Goal: Information Seeking & Learning: Learn about a topic

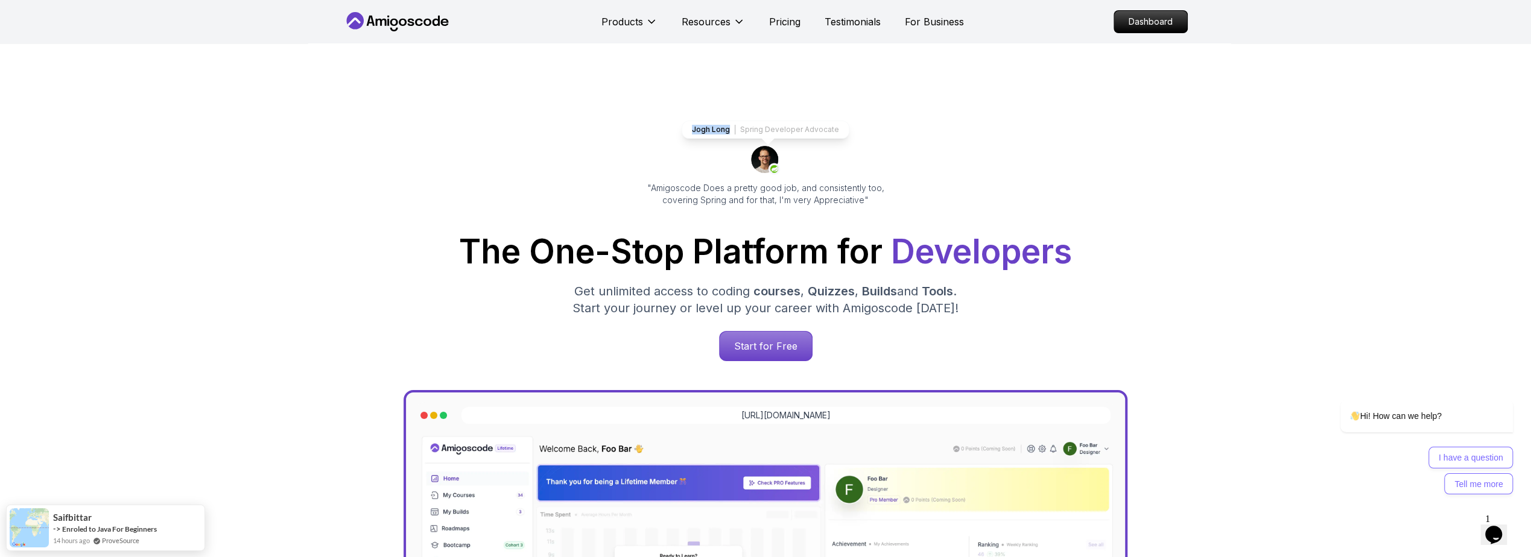
drag, startPoint x: 732, startPoint y: 129, endPoint x: 693, endPoint y: 130, distance: 39.2
click at [693, 130] on div "Jogh Long Spring Developer Advocate" at bounding box center [766, 130] width 168 height 18
copy p "Jogh Long"
click at [875, 200] on p ""Amigoscode Does a pretty good job, and consistently too, covering Spring and f…" at bounding box center [765, 194] width 270 height 24
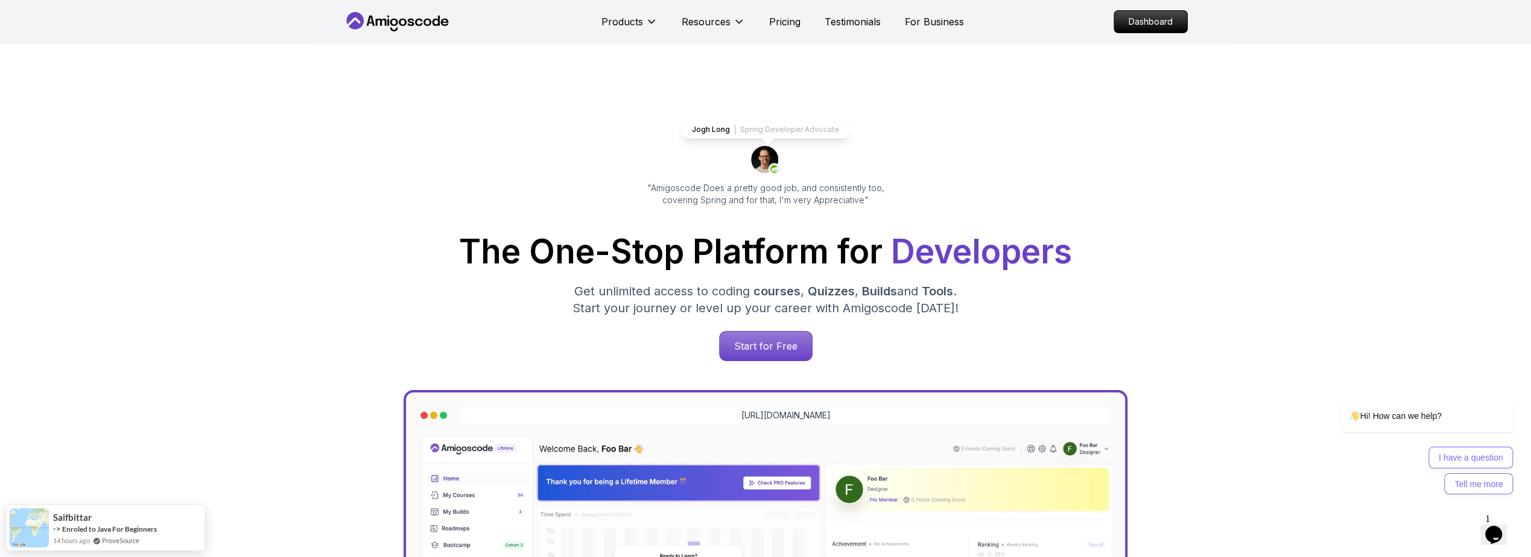
click at [871, 199] on p ""Amigoscode Does a pretty good job, and consistently too, covering Spring and f…" at bounding box center [765, 194] width 270 height 24
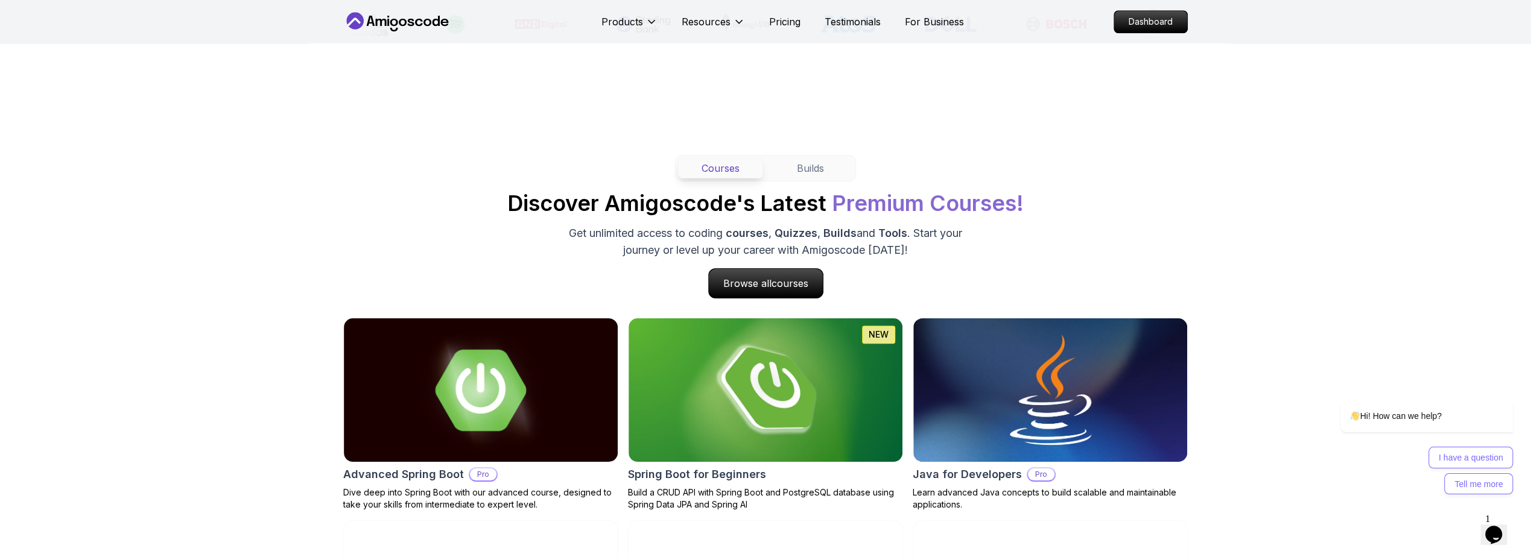
scroll to position [1158, 0]
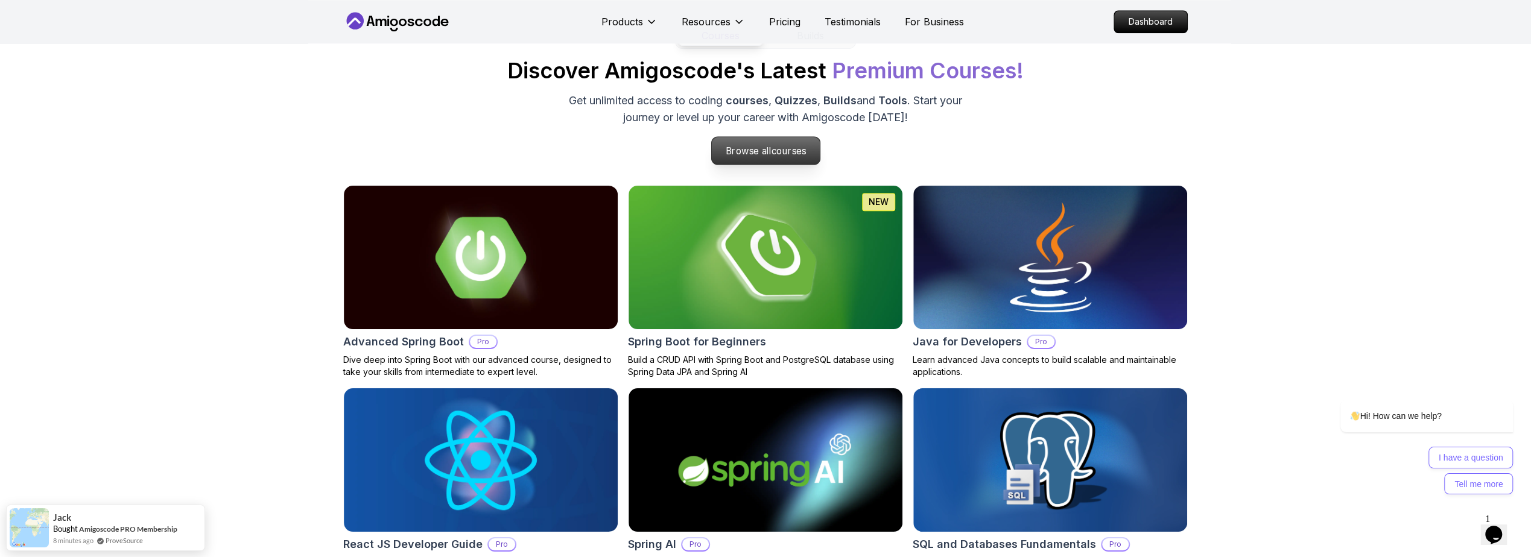
click at [778, 151] on span "courses" at bounding box center [788, 150] width 35 height 11
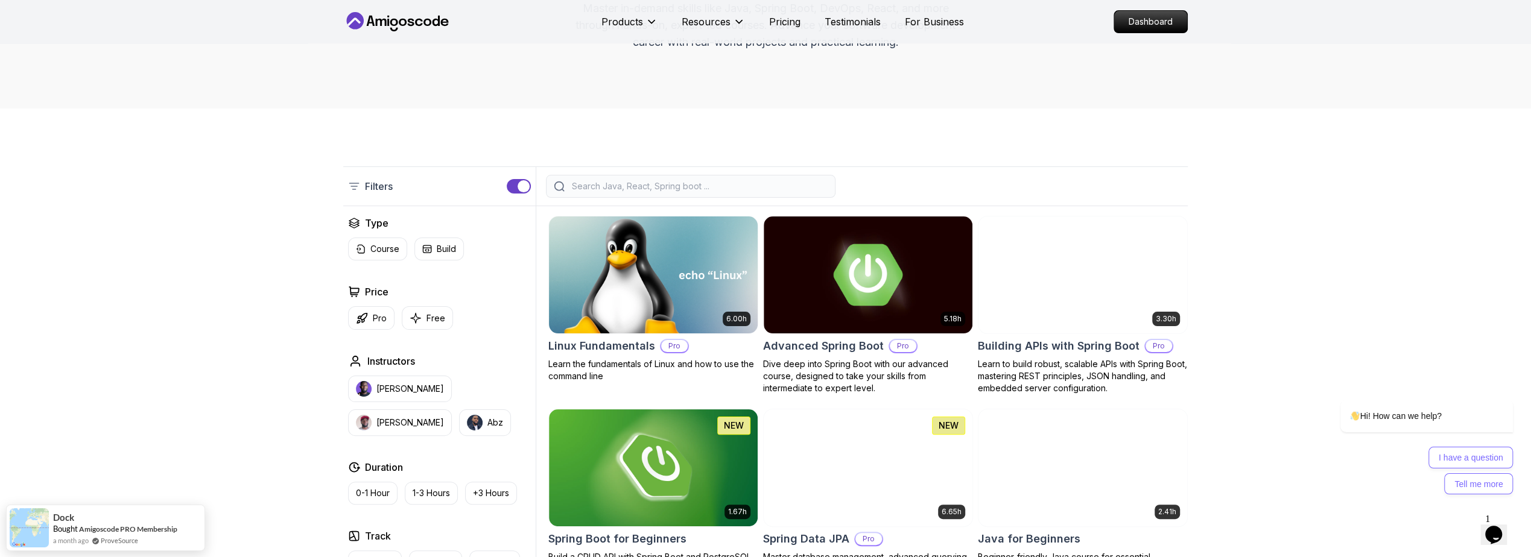
scroll to position [290, 0]
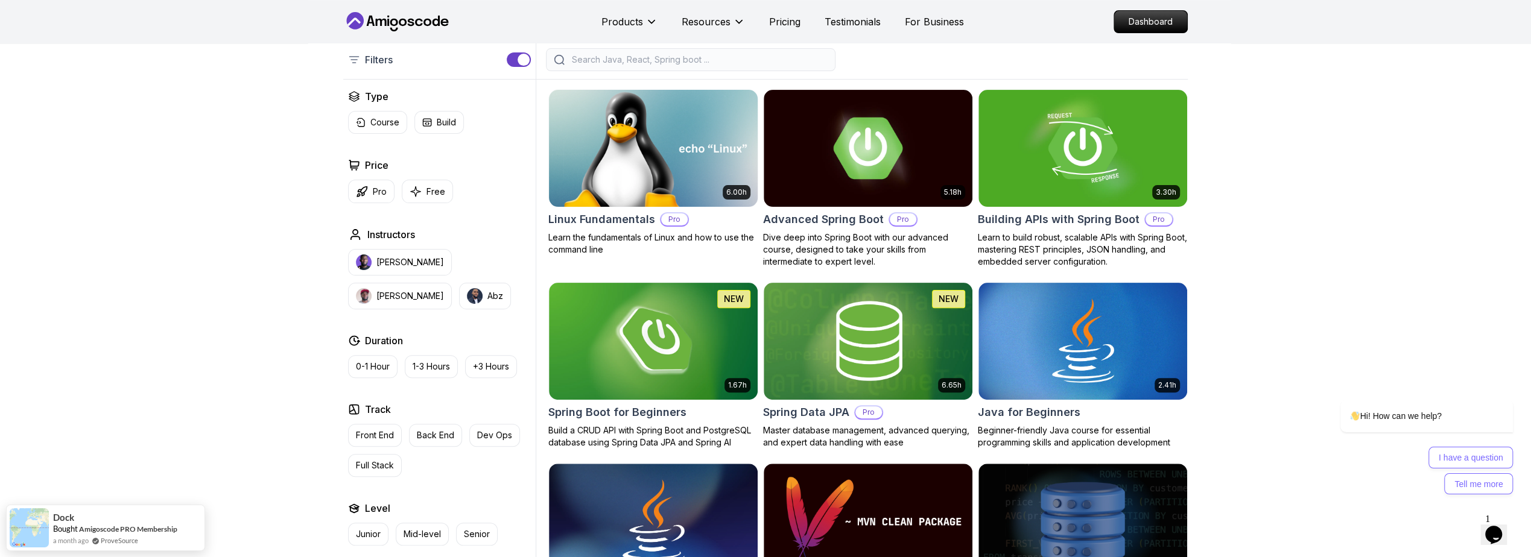
click at [620, 223] on h2 "Linux Fundamentals" at bounding box center [601, 219] width 107 height 17
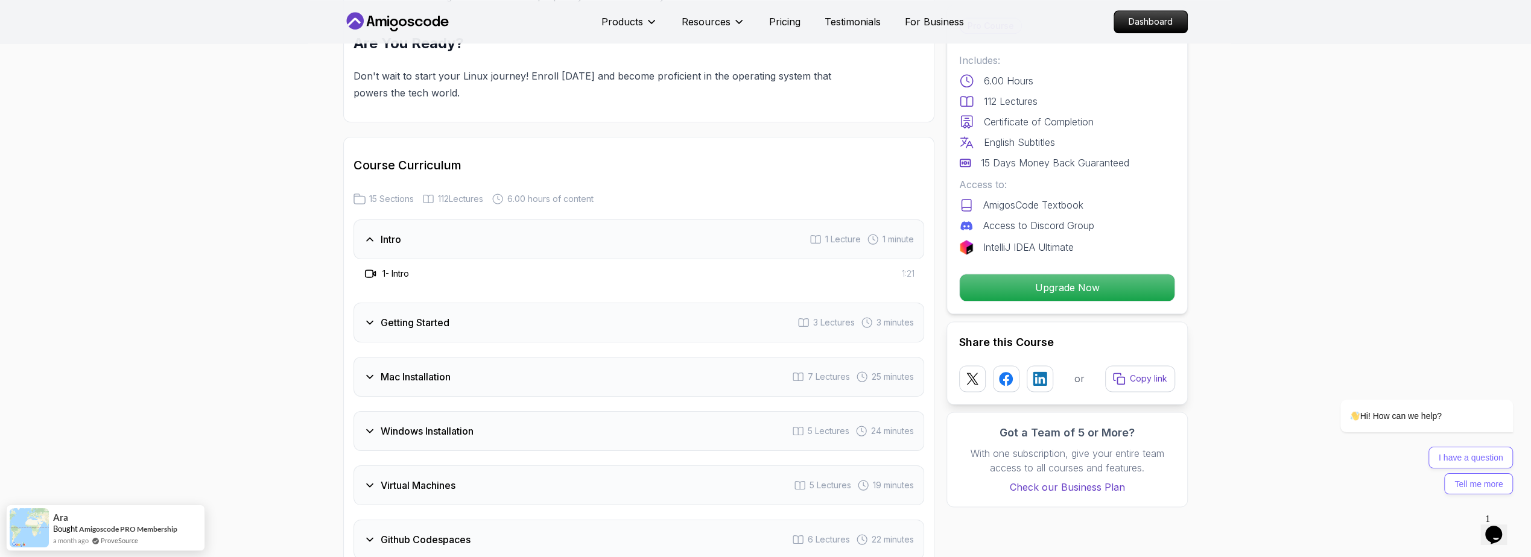
scroll to position [1448, 0]
click at [407, 236] on div "Intro 1 Lecture 1 minute" at bounding box center [639, 236] width 571 height 40
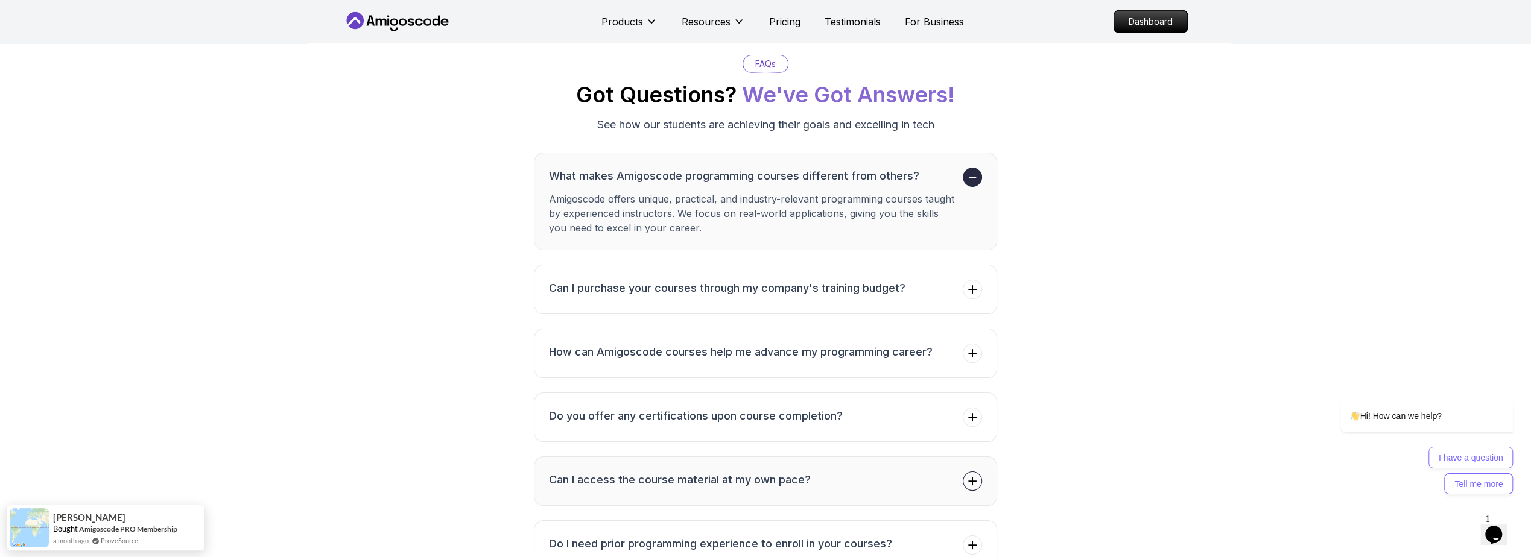
scroll to position [3475, 0]
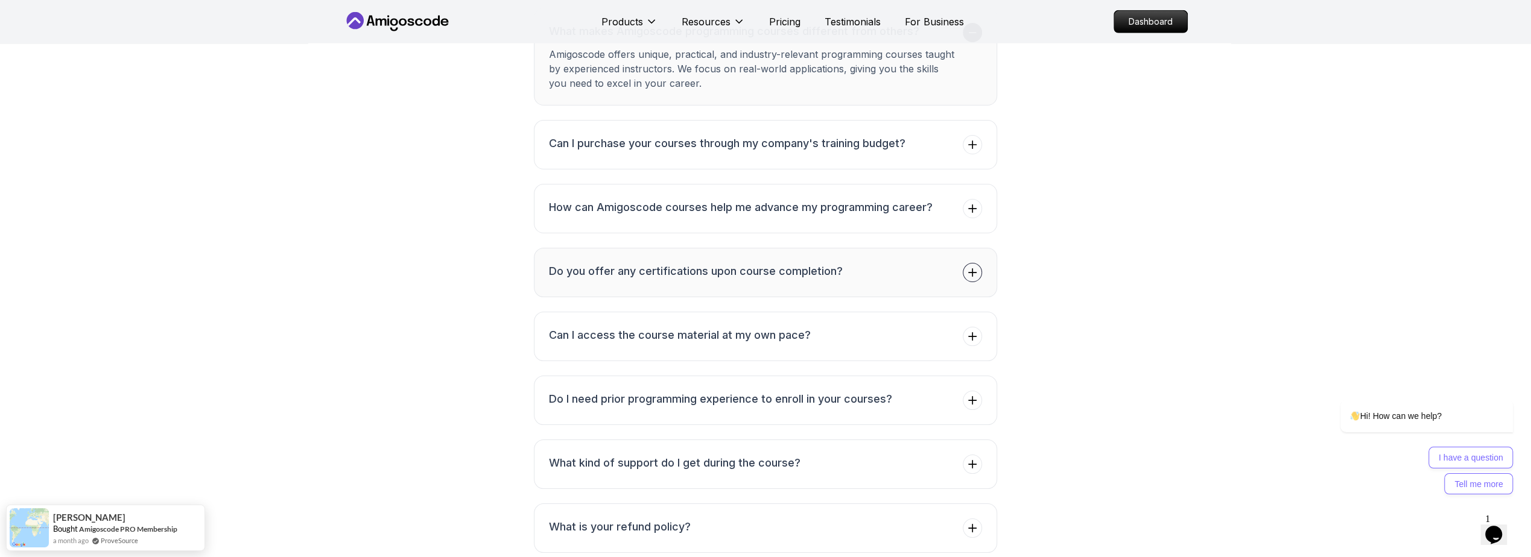
click at [791, 268] on h3 "Do you offer any certifications upon course completion?" at bounding box center [696, 271] width 294 height 17
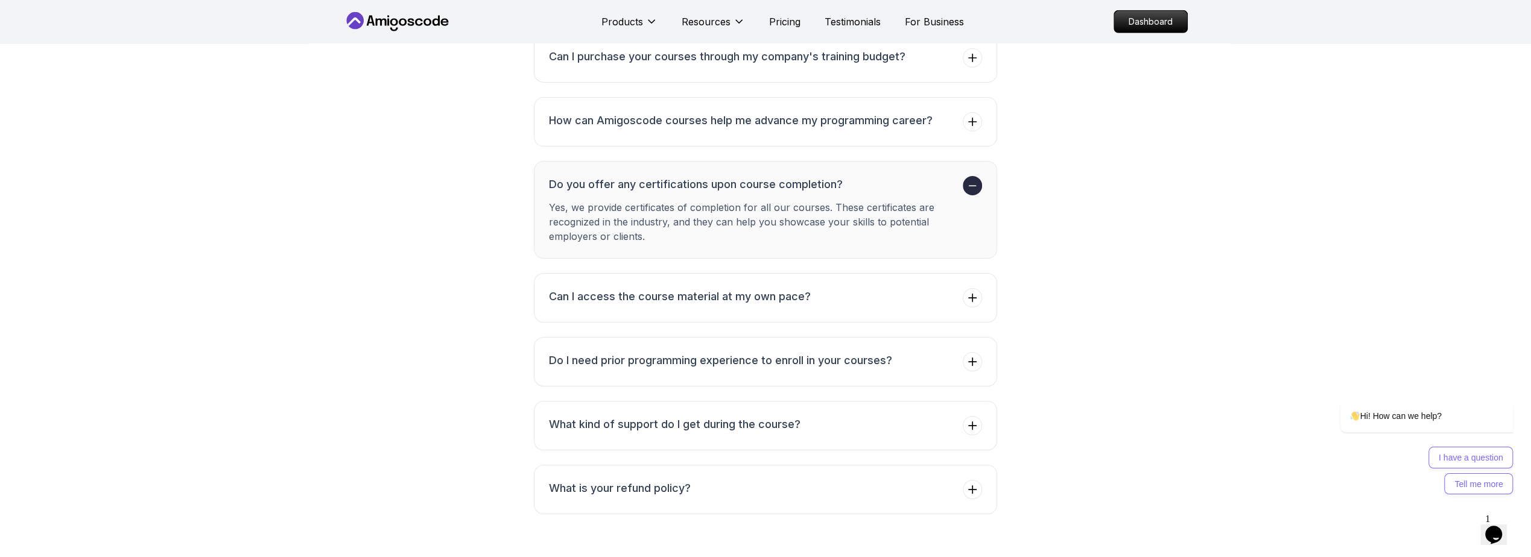
scroll to position [3547, 0]
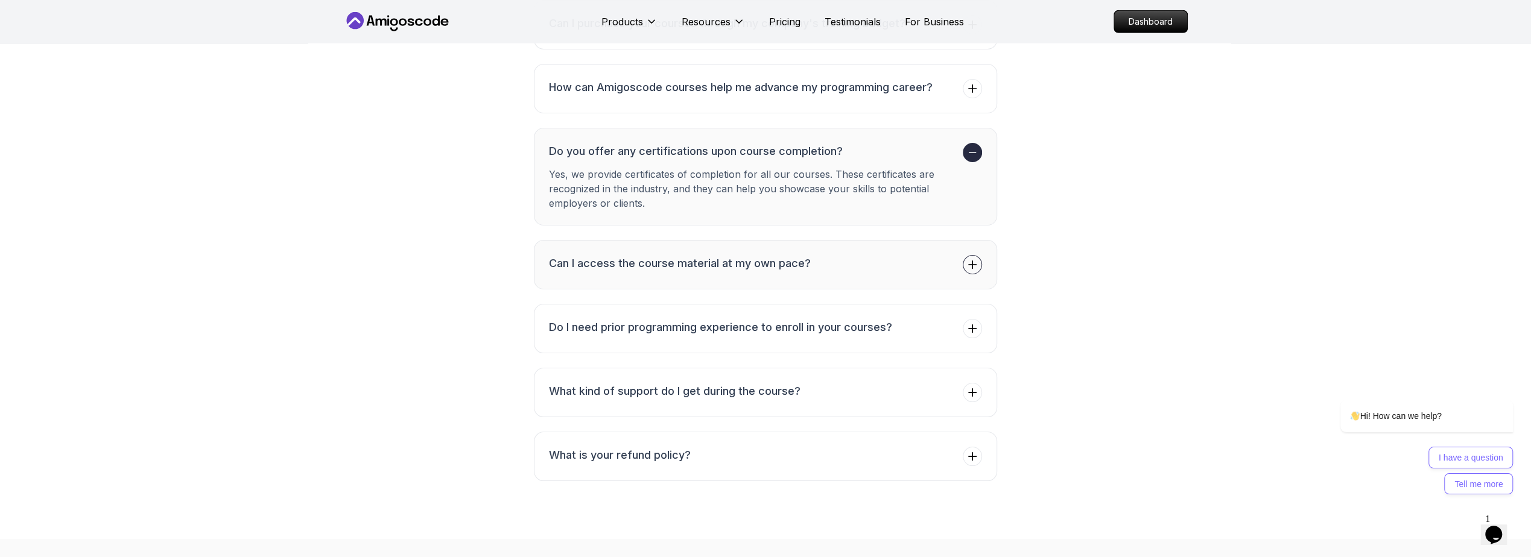
click at [787, 265] on button "Can I access the course material at my own pace?" at bounding box center [765, 264] width 463 height 49
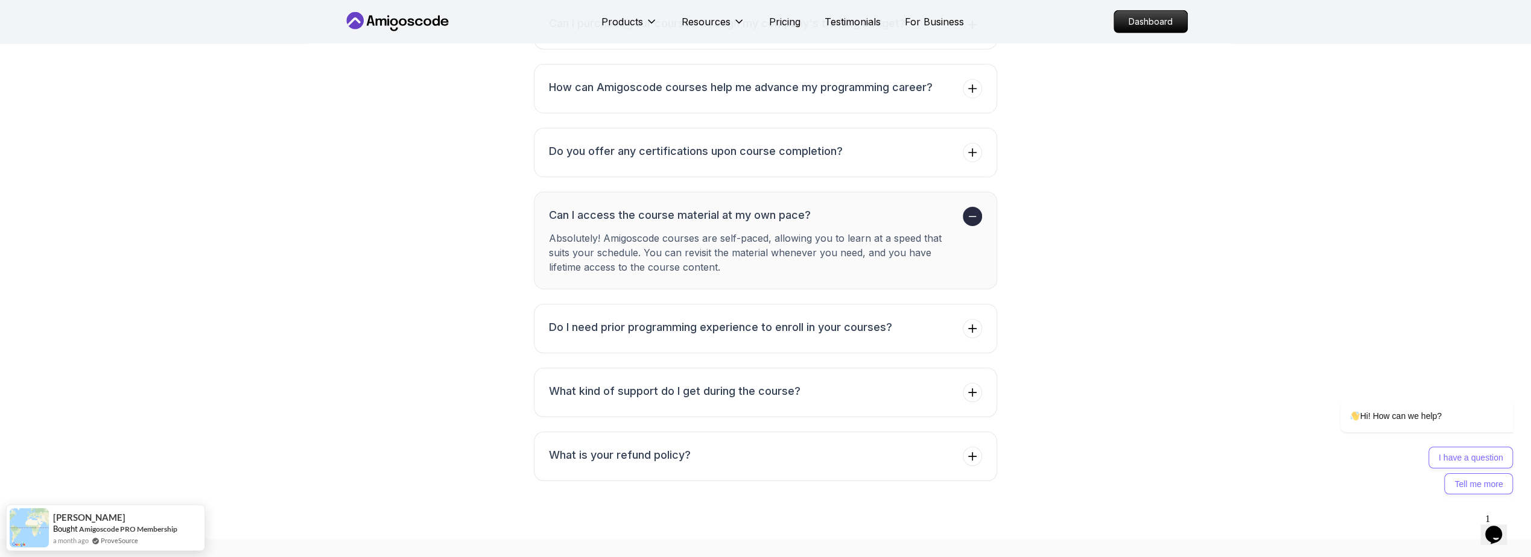
scroll to position [3692, 0]
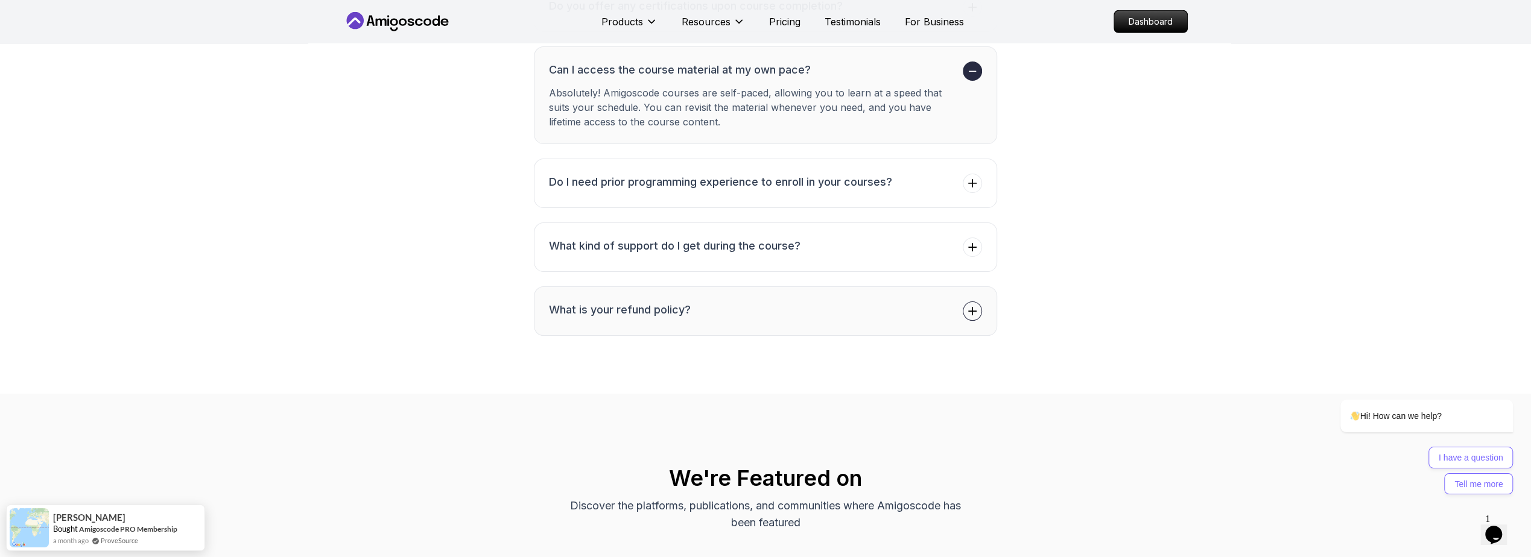
click at [707, 294] on button "What is your refund policy?" at bounding box center [765, 311] width 463 height 49
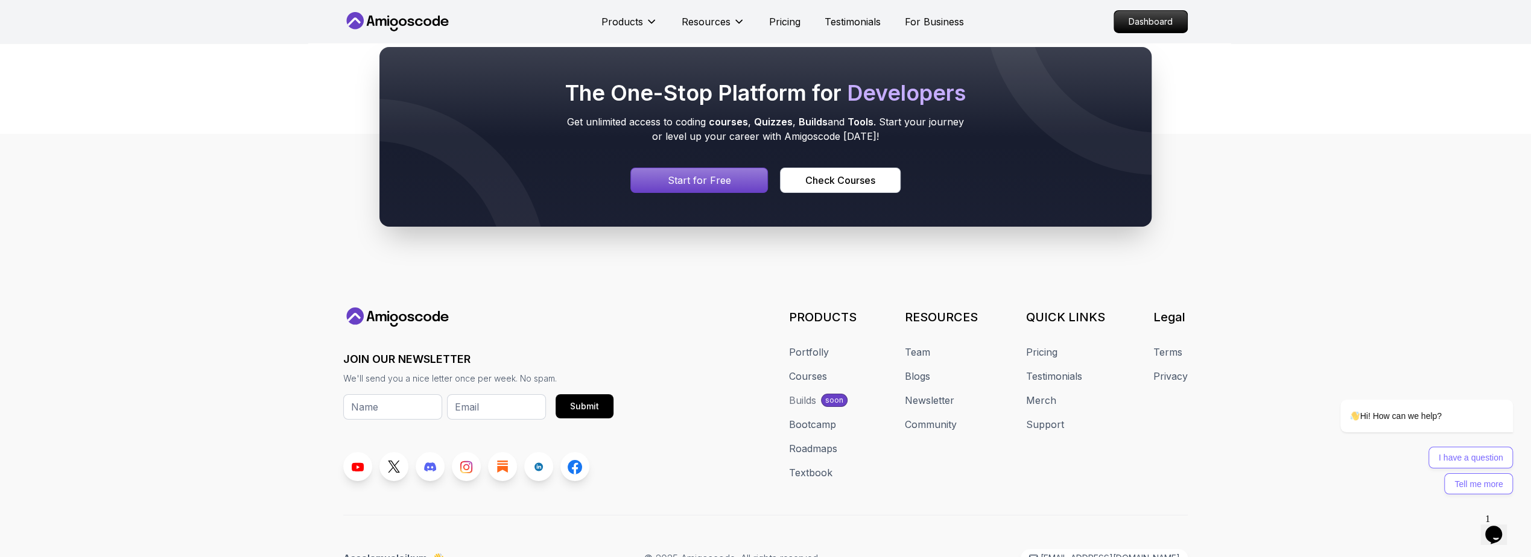
scroll to position [4485, 0]
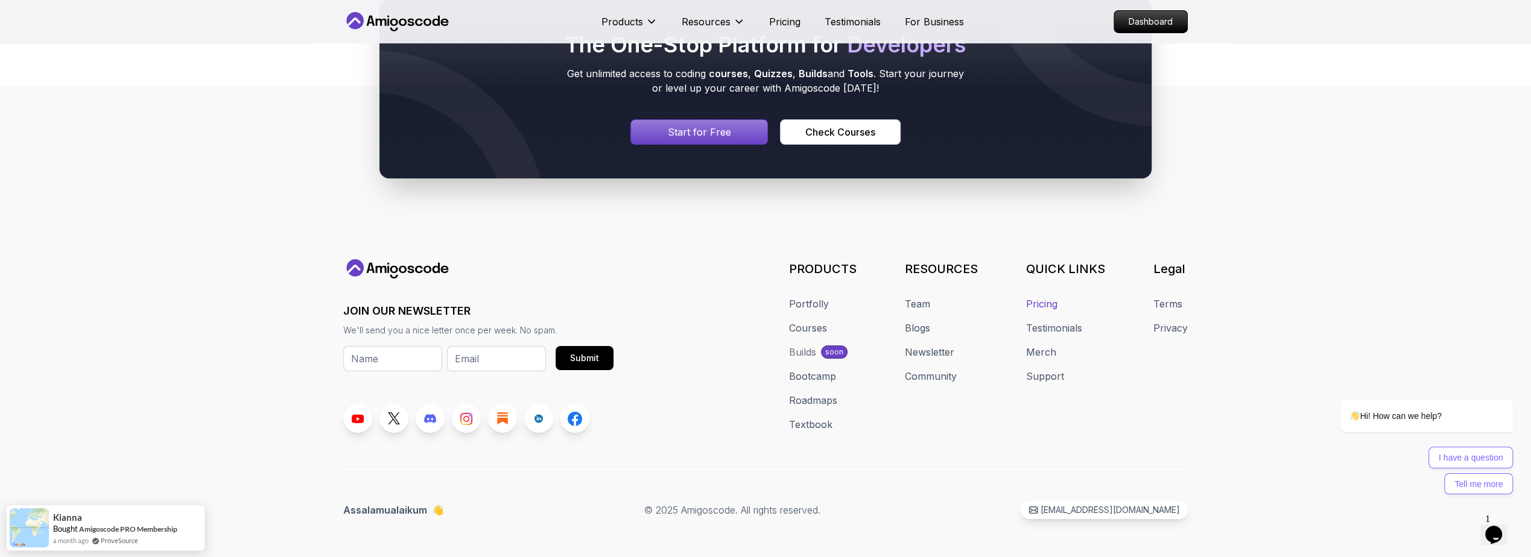
click at [1043, 297] on link "Pricing" at bounding box center [1041, 304] width 31 height 14
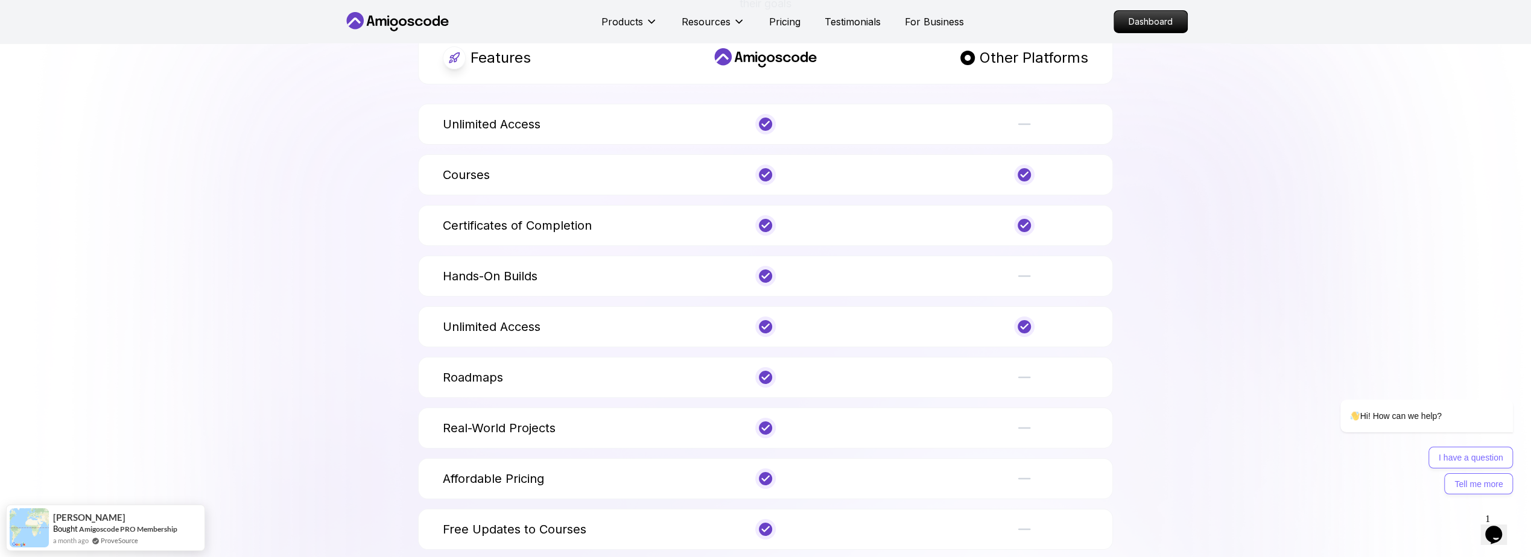
scroll to position [4400, 0]
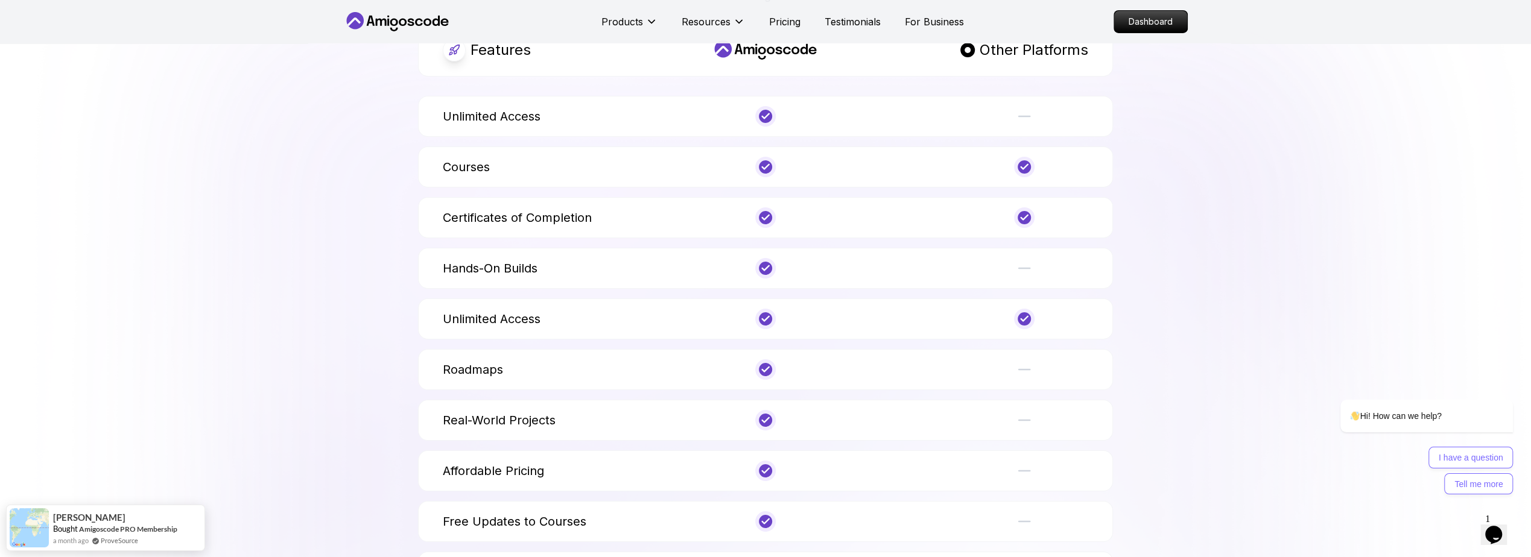
click at [393, 321] on div "Features Other Platforms Unlimited Access Courses Certificates of Completion Ha…" at bounding box center [765, 334] width 845 height 620
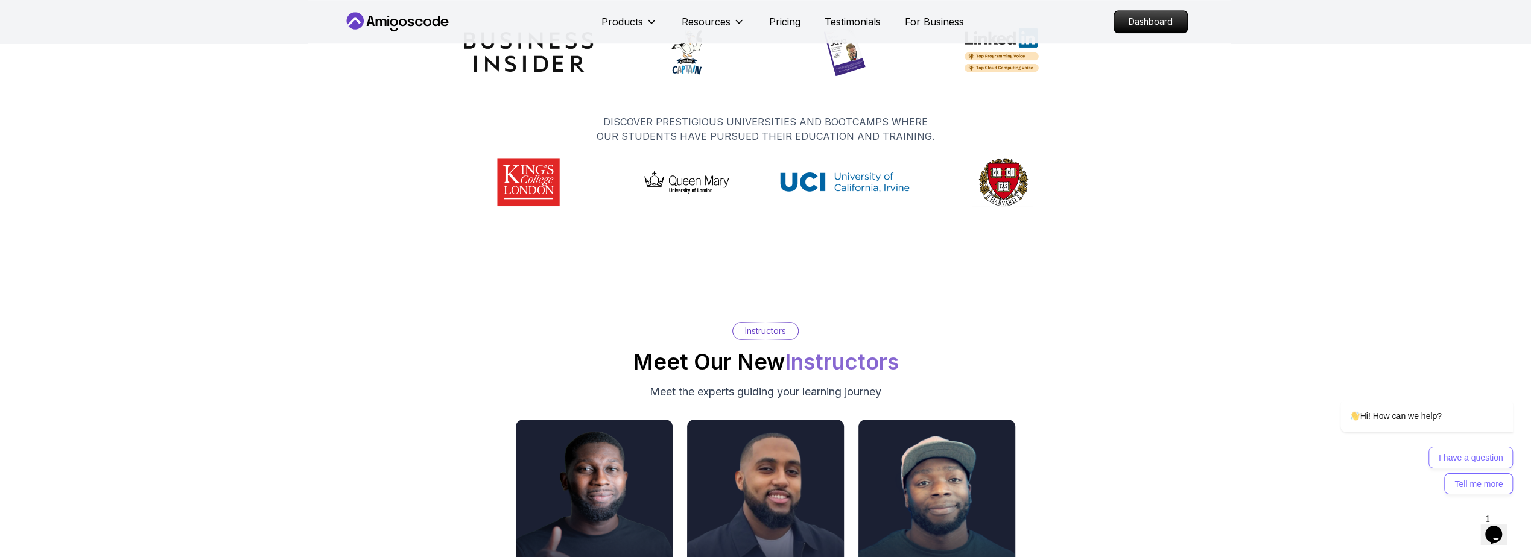
scroll to position [5775, 0]
click at [324, 321] on div "Instructors Meet Our New Instructors Meet the experts guiding your learning jou…" at bounding box center [765, 486] width 1531 height 444
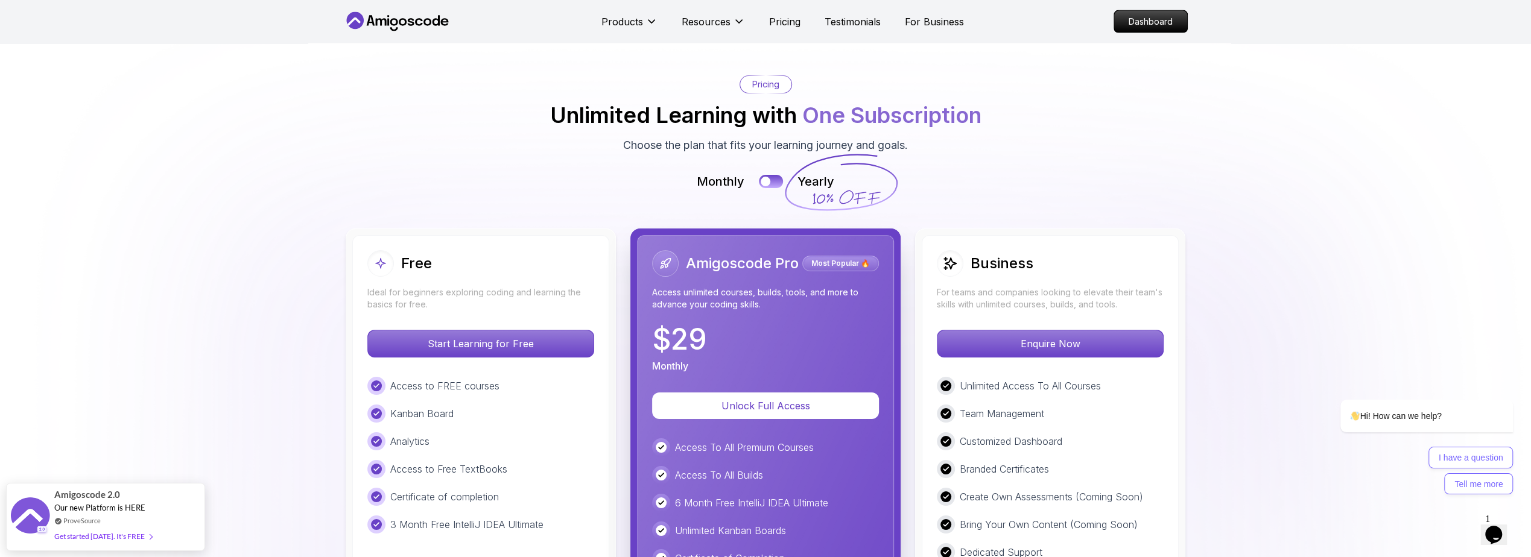
scroll to position [2595, 0]
click at [775, 179] on button at bounding box center [770, 181] width 25 height 14
click at [775, 179] on div at bounding box center [777, 181] width 10 height 10
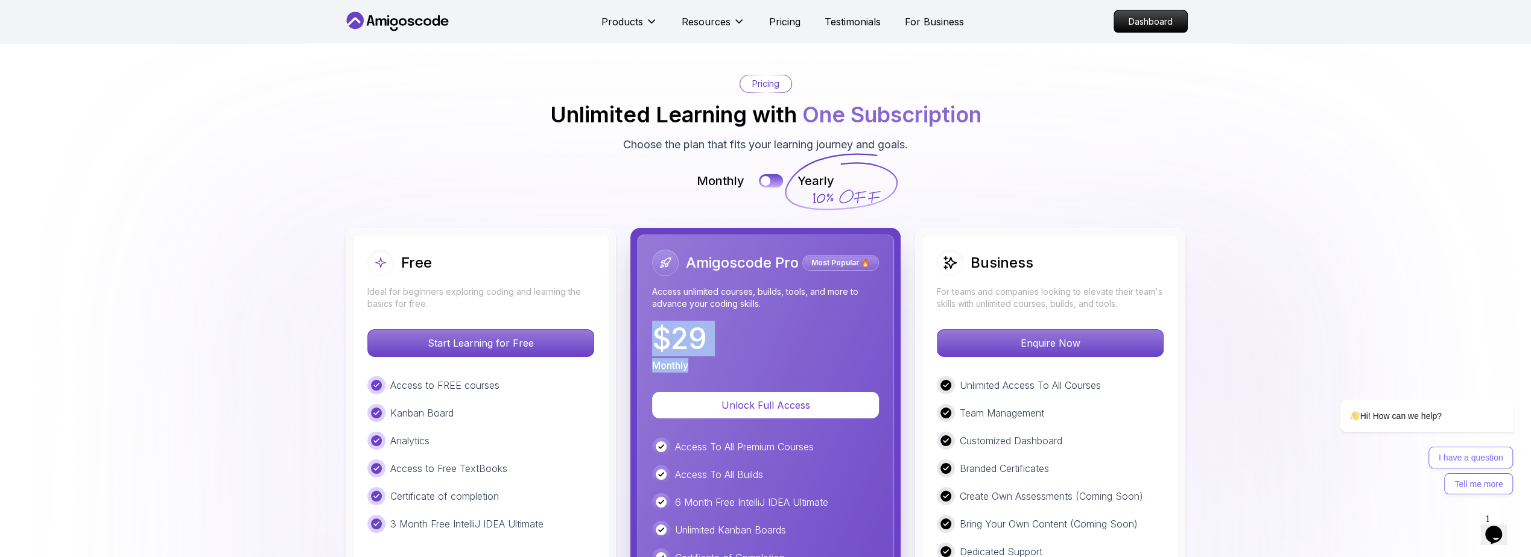
drag, startPoint x: 689, startPoint y: 358, endPoint x: 655, endPoint y: 334, distance: 42.4
click at [655, 334] on div "$ 29 Monthly" at bounding box center [679, 349] width 55 height 48
copy div "$ 29 Monthly"
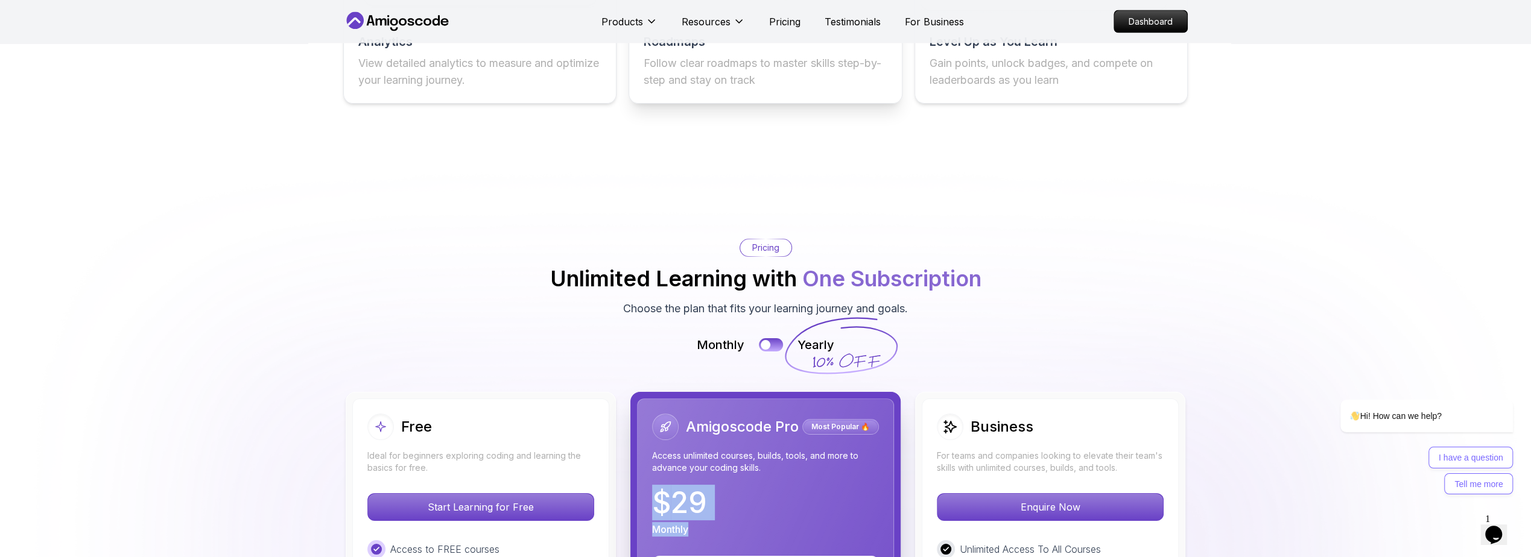
scroll to position [2160, 0]
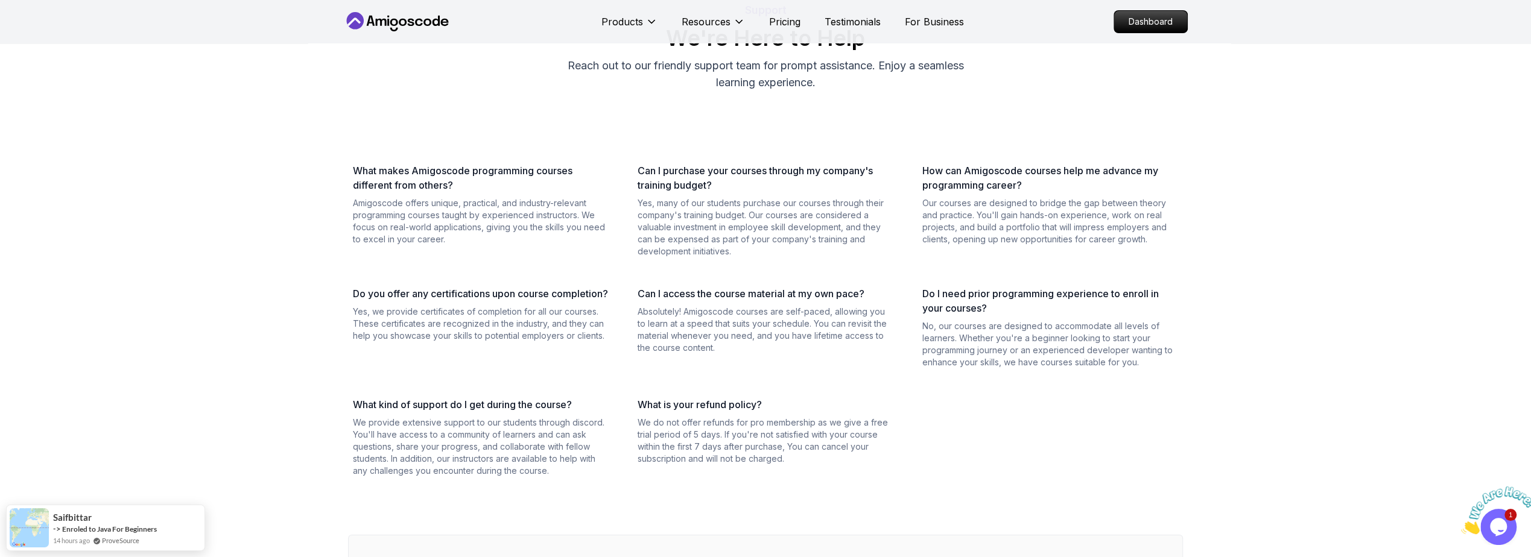
scroll to position [217, 0]
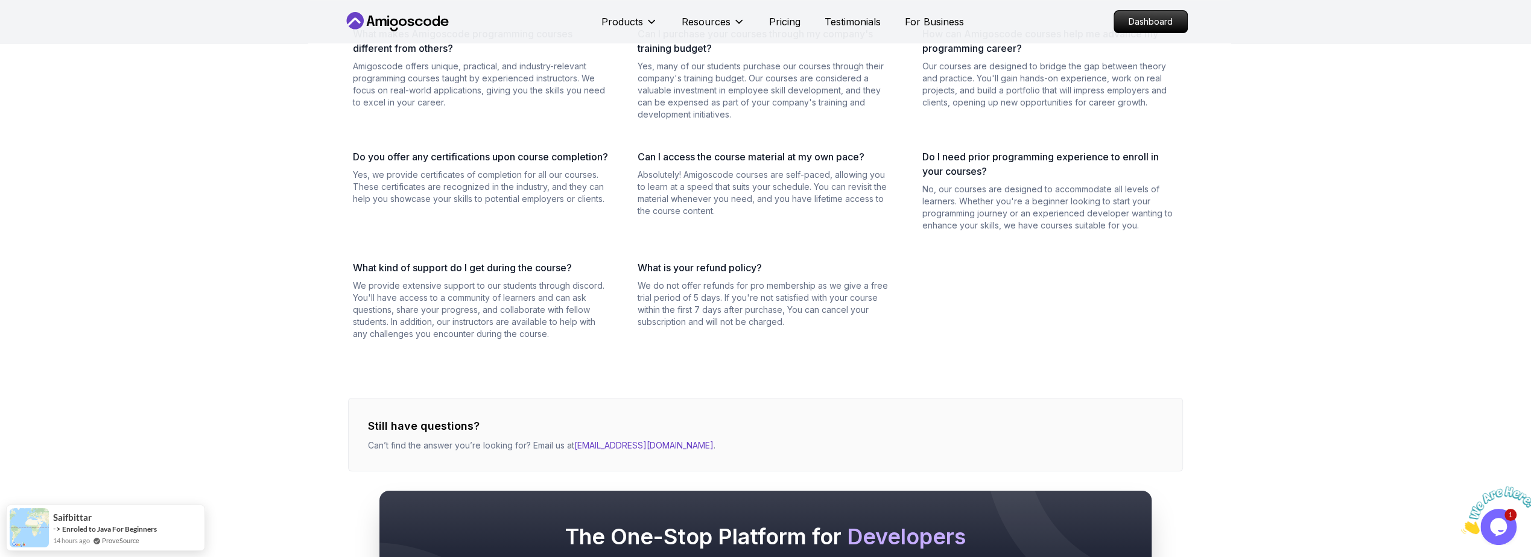
click at [726, 310] on p "We do not offer refunds for pro membership as we give a free trial period of 5 …" at bounding box center [766, 304] width 256 height 48
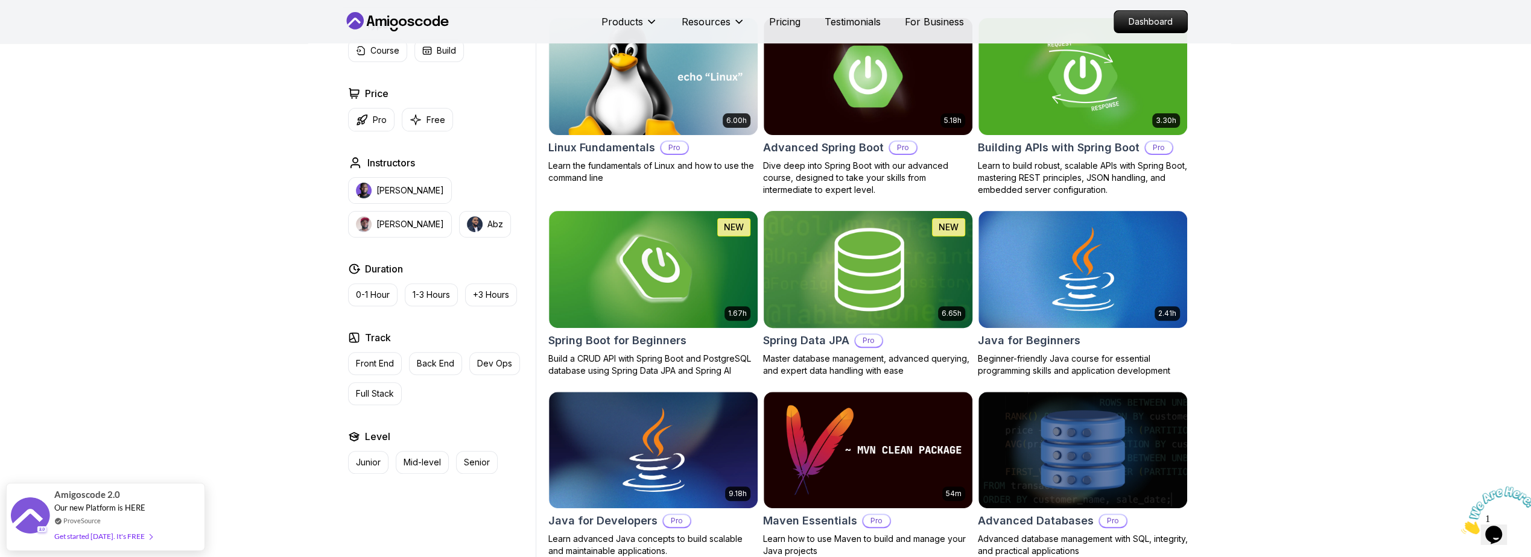
click at [823, 287] on img at bounding box center [867, 269] width 219 height 122
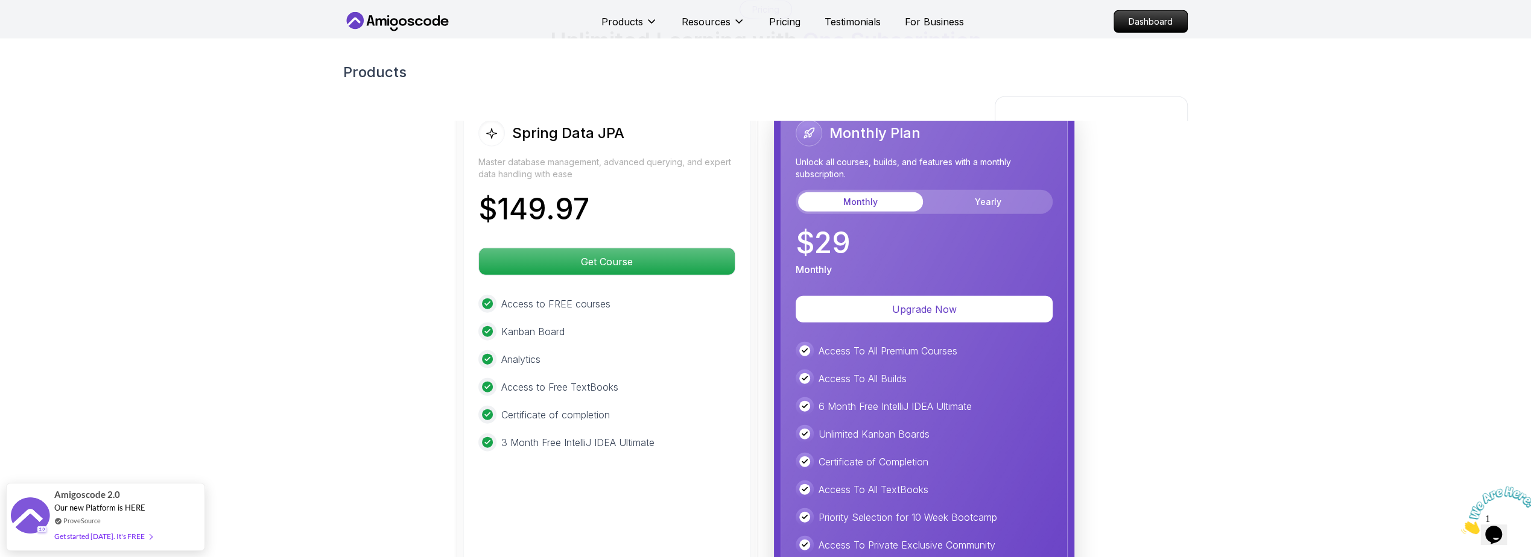
scroll to position [2823, 0]
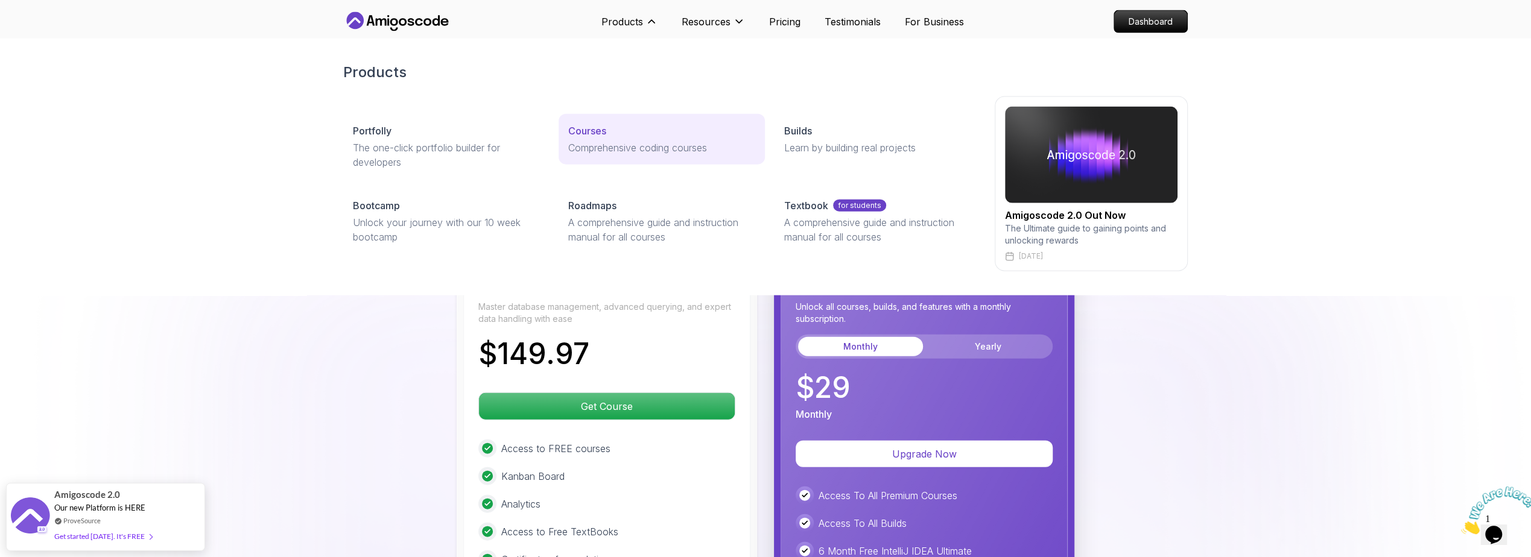
click at [599, 129] on p "Courses" at bounding box center [587, 131] width 38 height 14
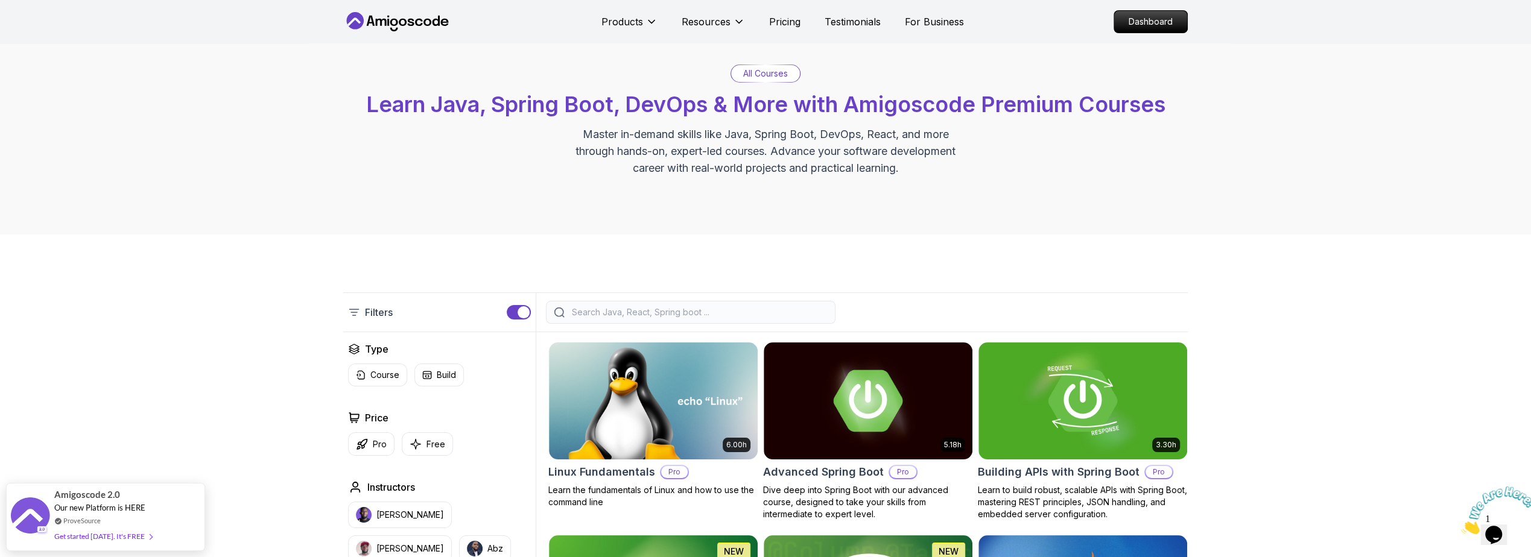
scroll to position [72, 0]
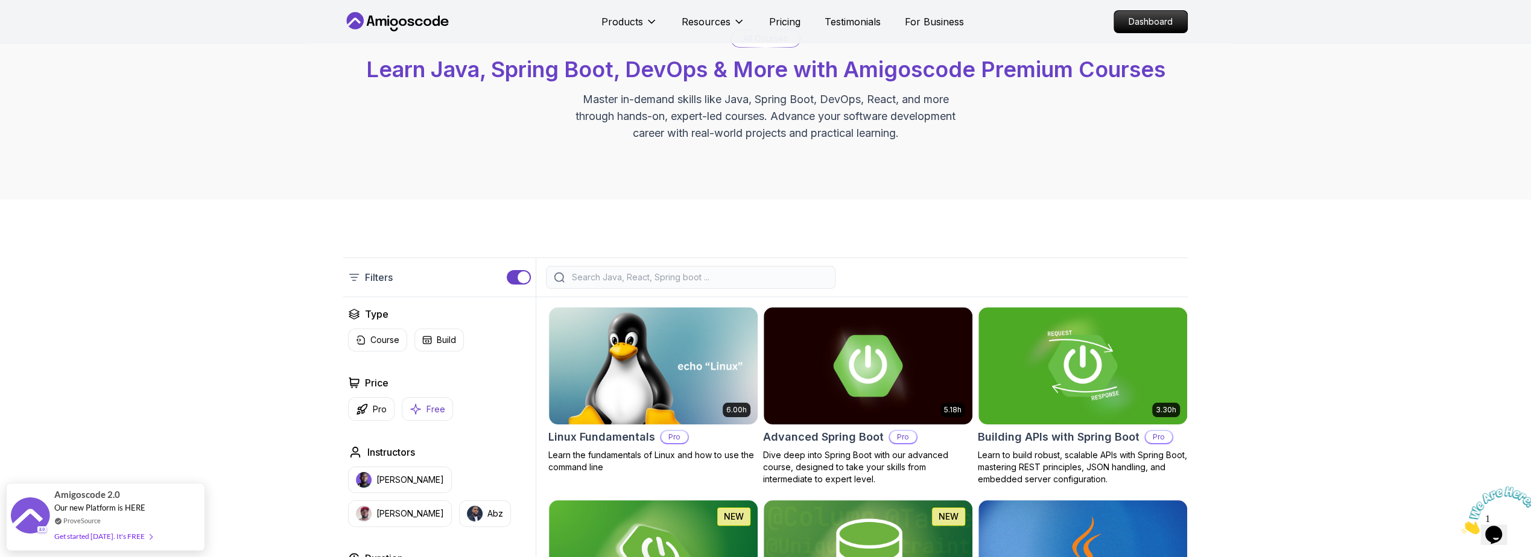
click at [417, 410] on icon "button" at bounding box center [416, 409] width 12 height 13
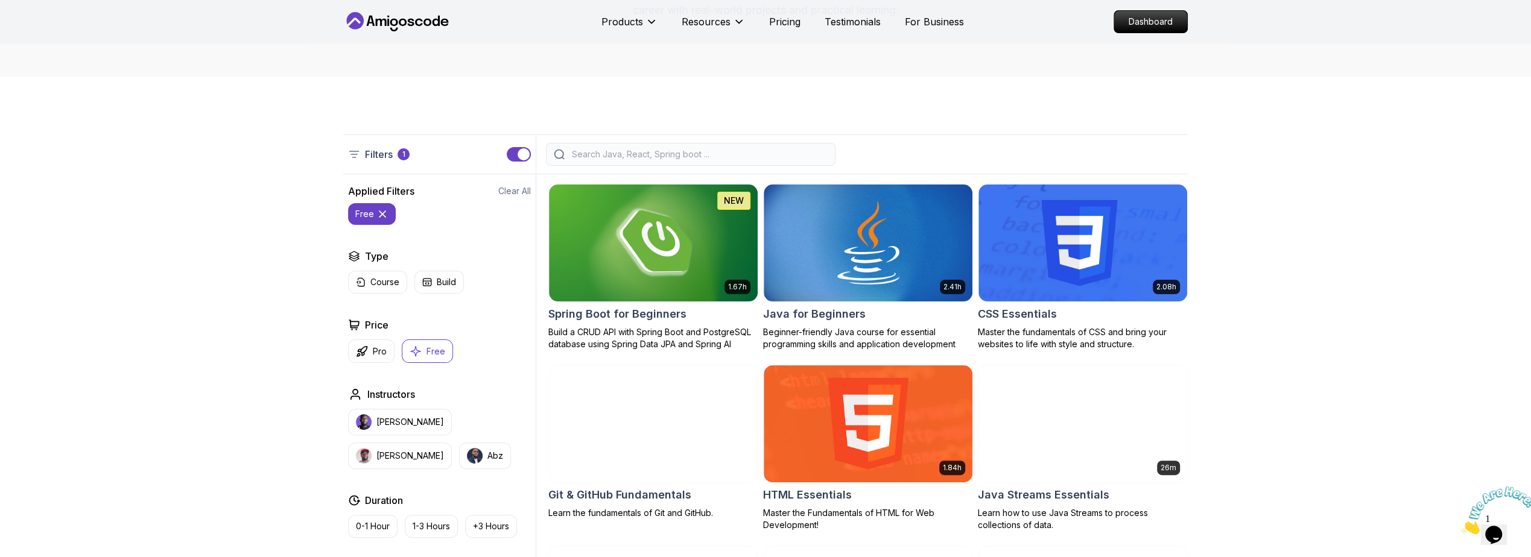
scroll to position [290, 0]
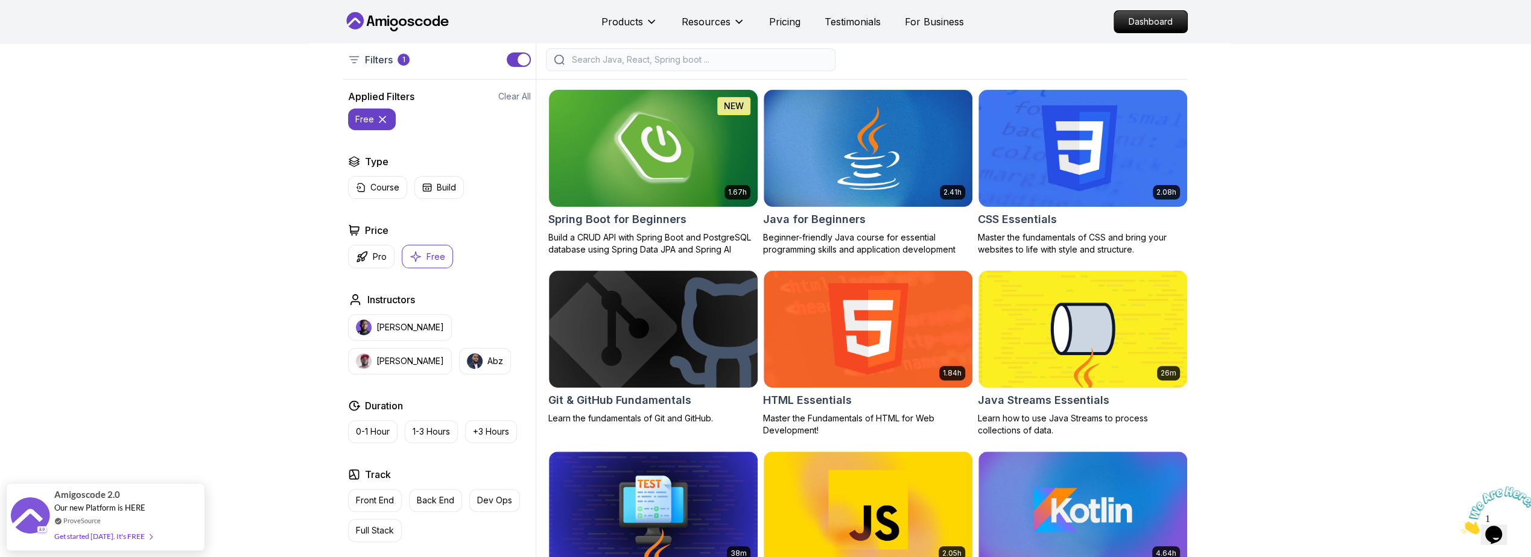
click at [635, 223] on h2 "Spring Boot for Beginners" at bounding box center [617, 219] width 138 height 17
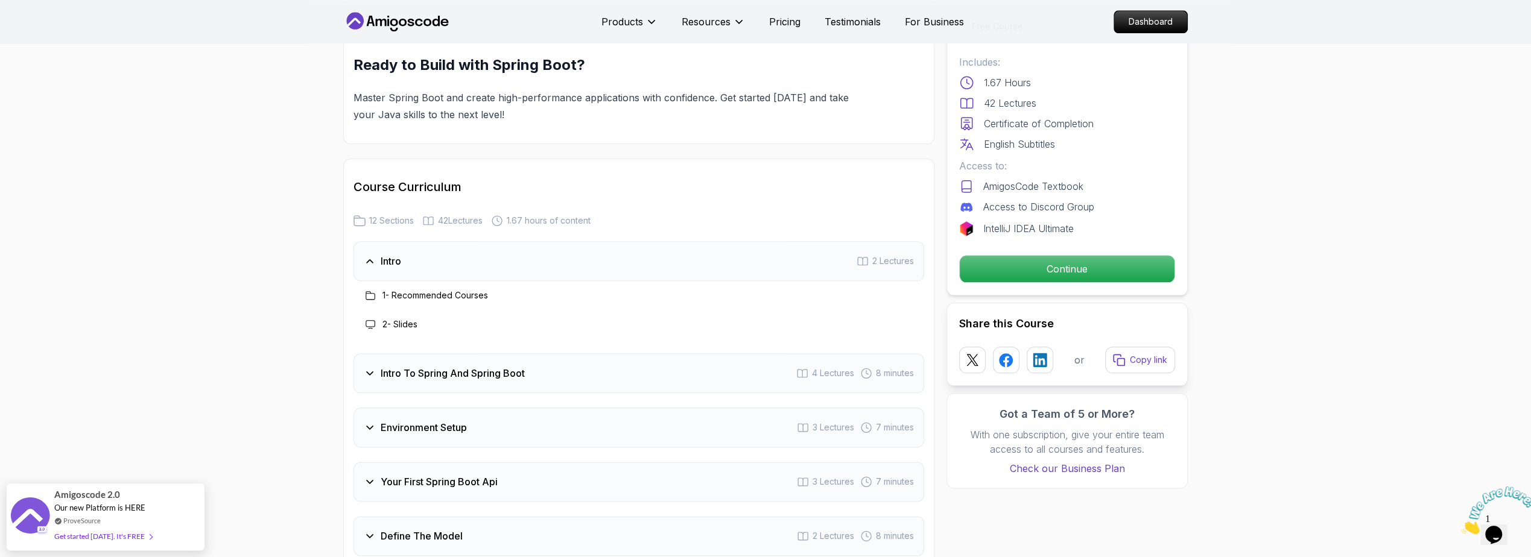
scroll to position [1520, 0]
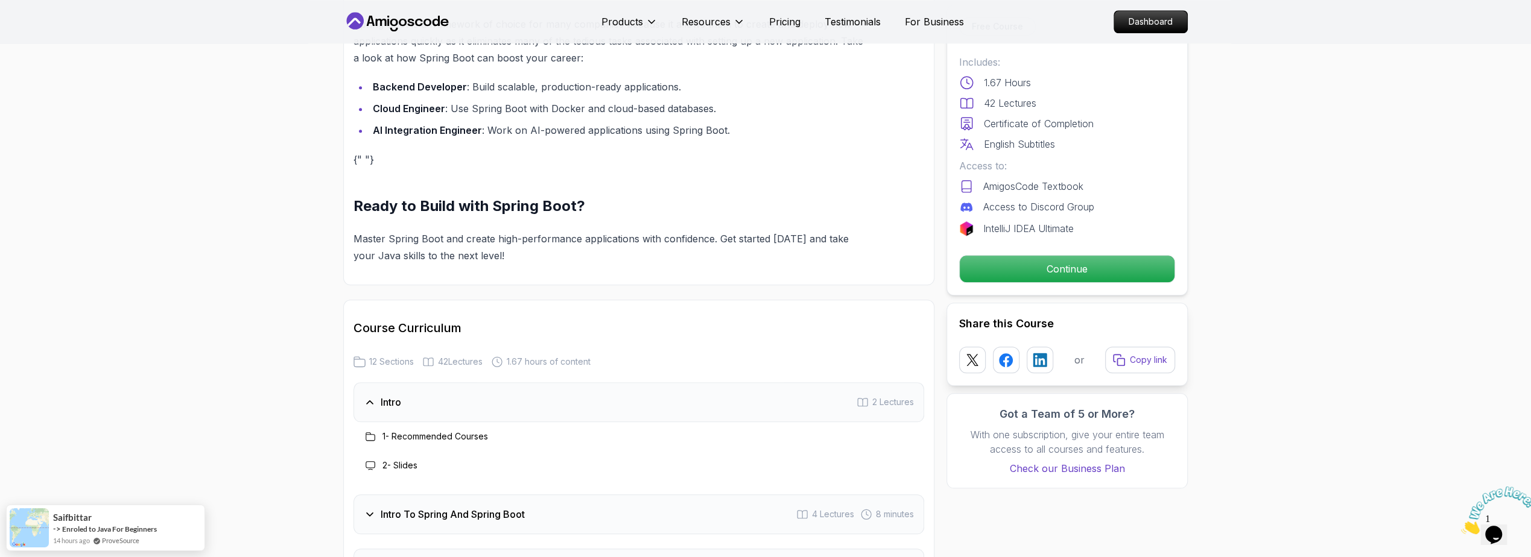
scroll to position [1375, 0]
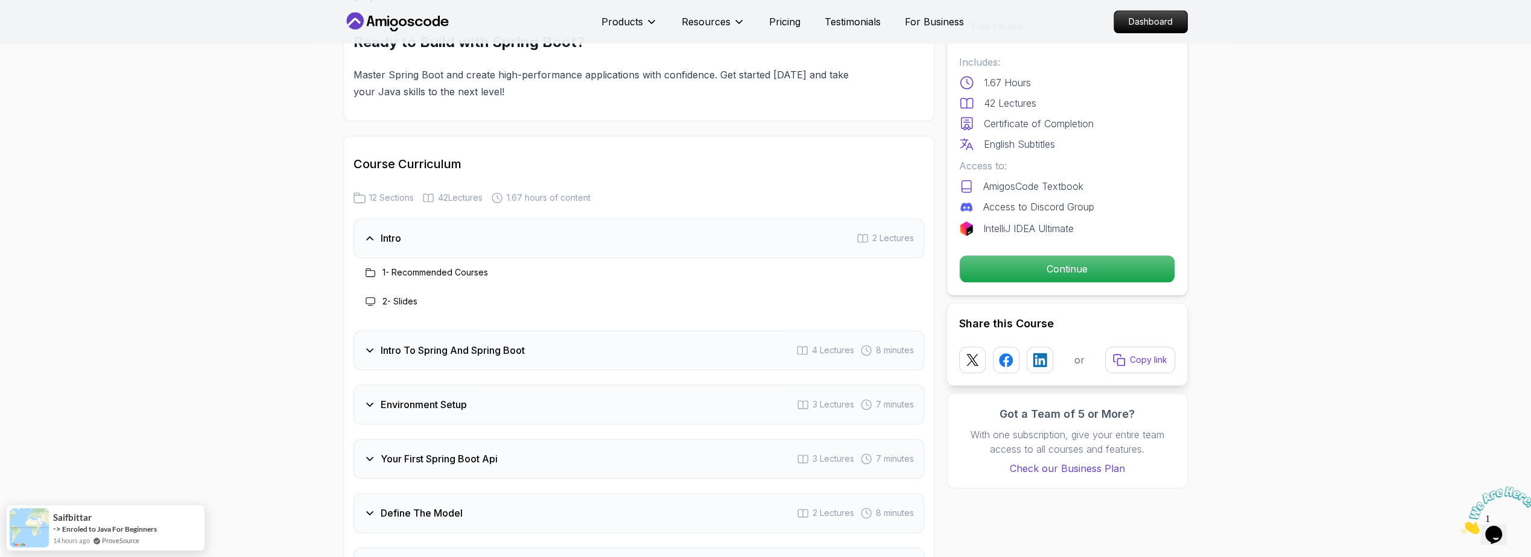
click at [468, 267] on h3 "1 - Recommended Courses" at bounding box center [435, 273] width 106 height 12
click at [1038, 271] on p "Continue" at bounding box center [1067, 268] width 204 height 25
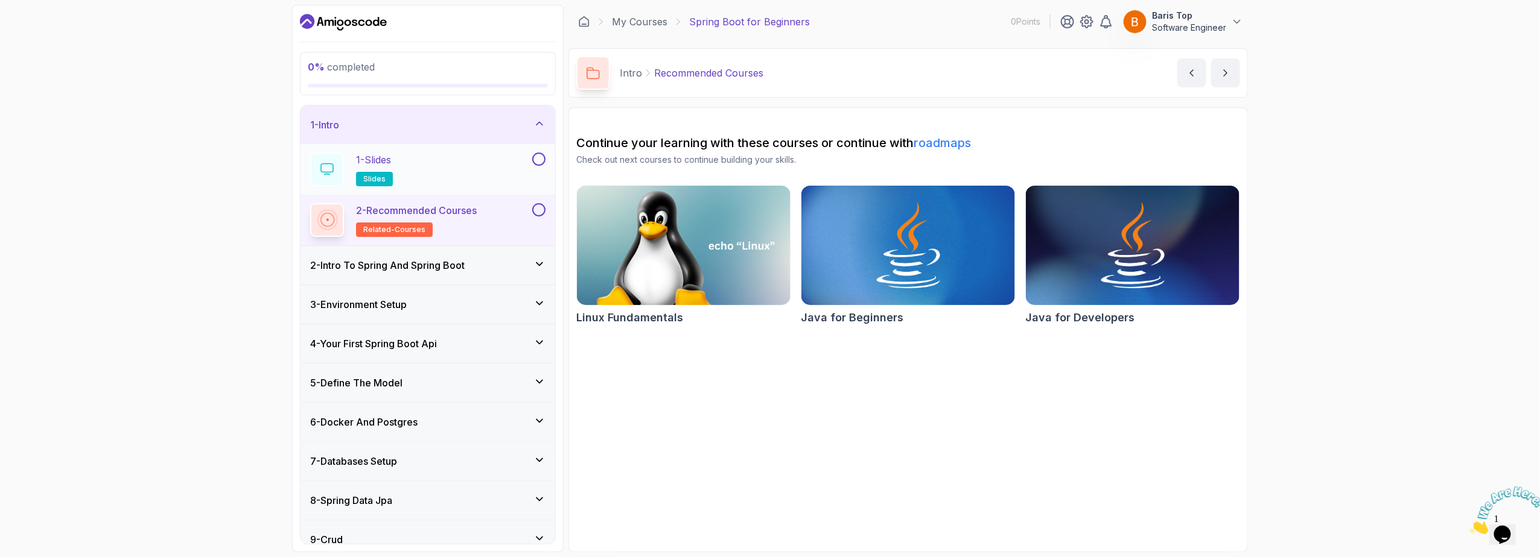
click at [543, 163] on div at bounding box center [538, 159] width 16 height 13
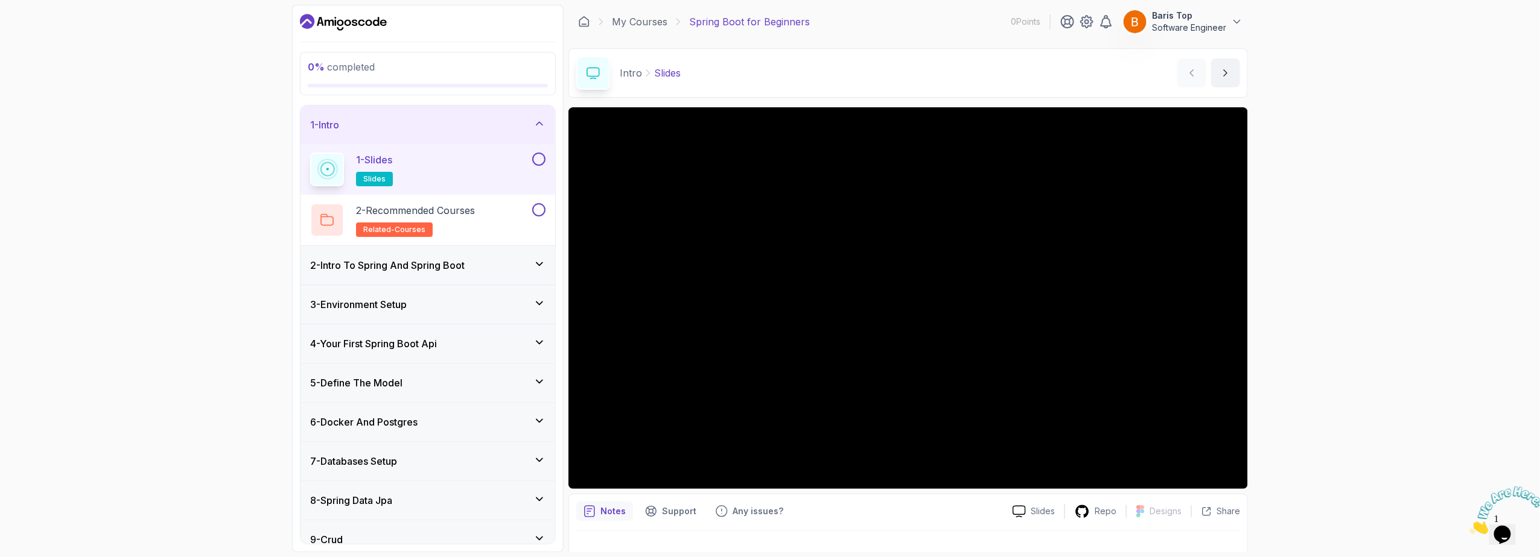
click at [538, 158] on button at bounding box center [538, 159] width 13 height 13
click at [539, 209] on button at bounding box center [538, 209] width 13 height 13
click at [498, 261] on div "2 - Intro To Spring And Spring Boot" at bounding box center [427, 265] width 235 height 14
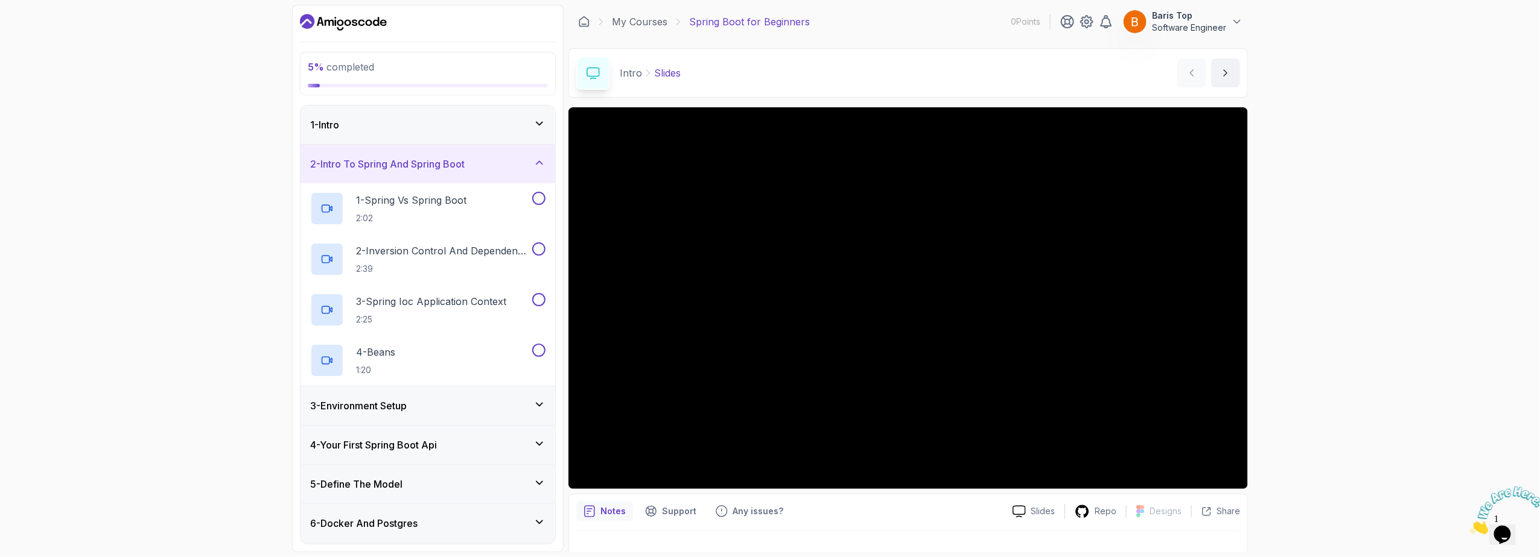
click at [501, 129] on div "1 - Intro" at bounding box center [427, 125] width 235 height 14
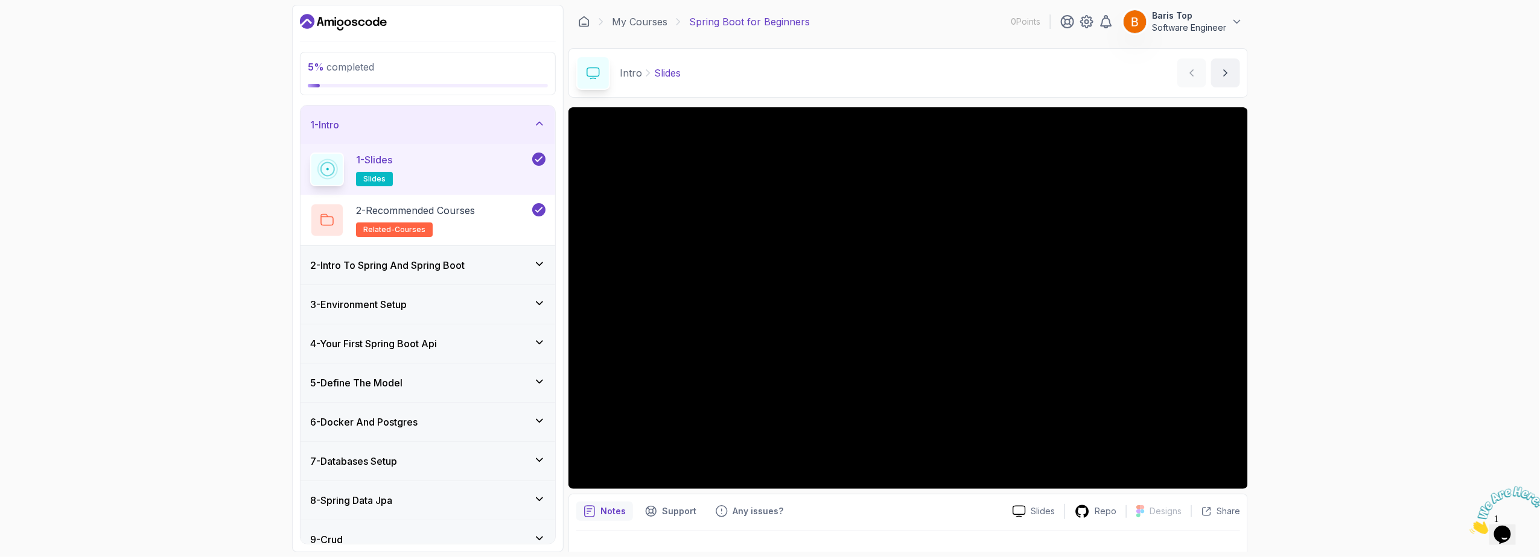
click at [534, 159] on icon at bounding box center [538, 159] width 11 height 12
click at [535, 161] on button at bounding box center [538, 159] width 13 height 13
click at [530, 126] on div "1 - Intro" at bounding box center [427, 125] width 235 height 14
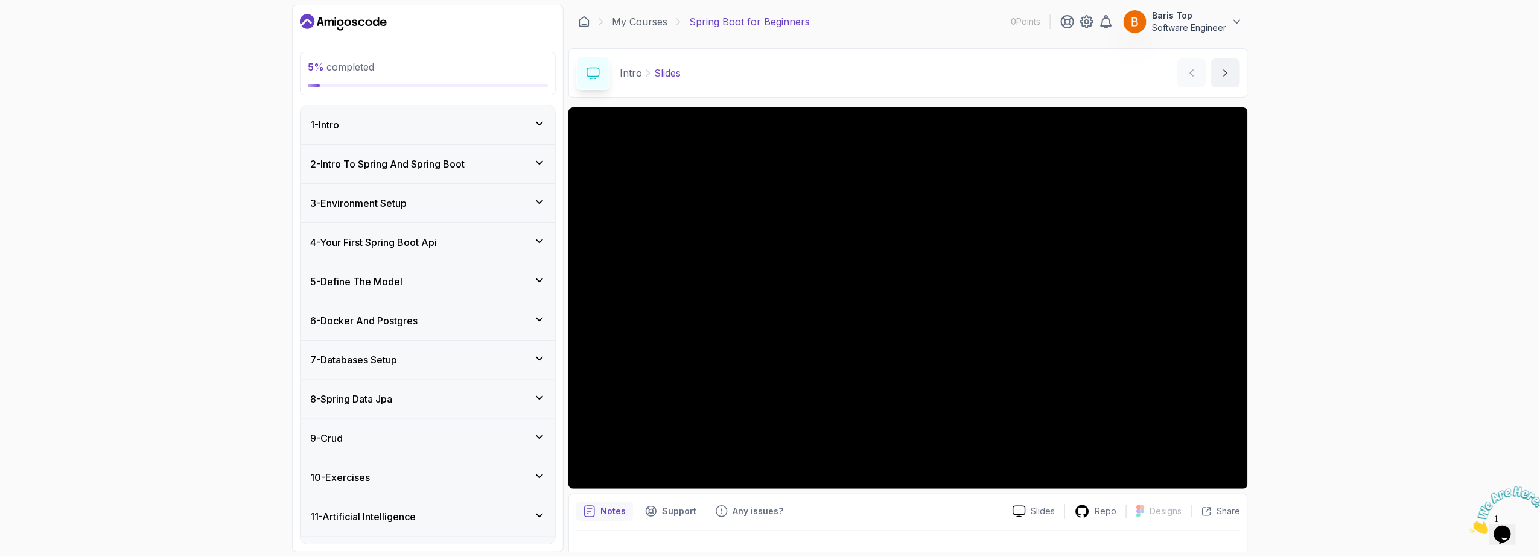
click at [506, 165] on div "2 - Intro To Spring And Spring Boot" at bounding box center [427, 164] width 235 height 14
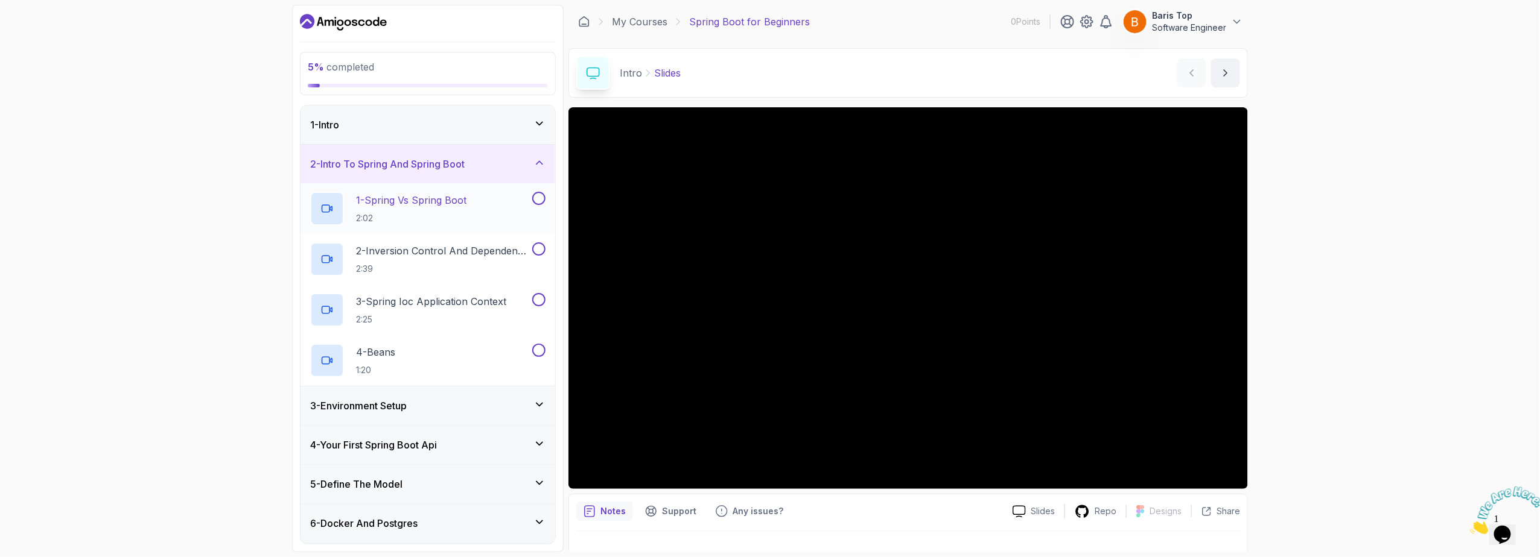
click at [498, 208] on div "1 - Spring Vs Spring Boot 2:02" at bounding box center [420, 209] width 220 height 34
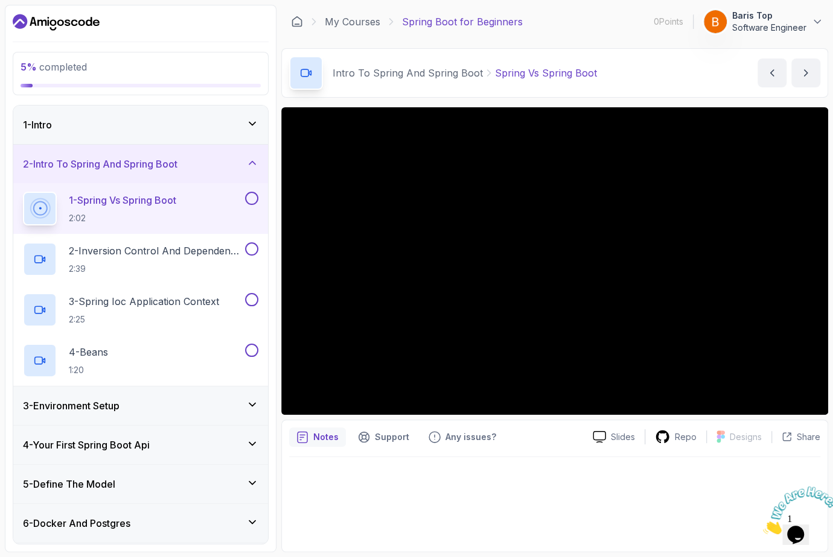
click at [755, 24] on p "Software Engineer" at bounding box center [769, 28] width 74 height 12
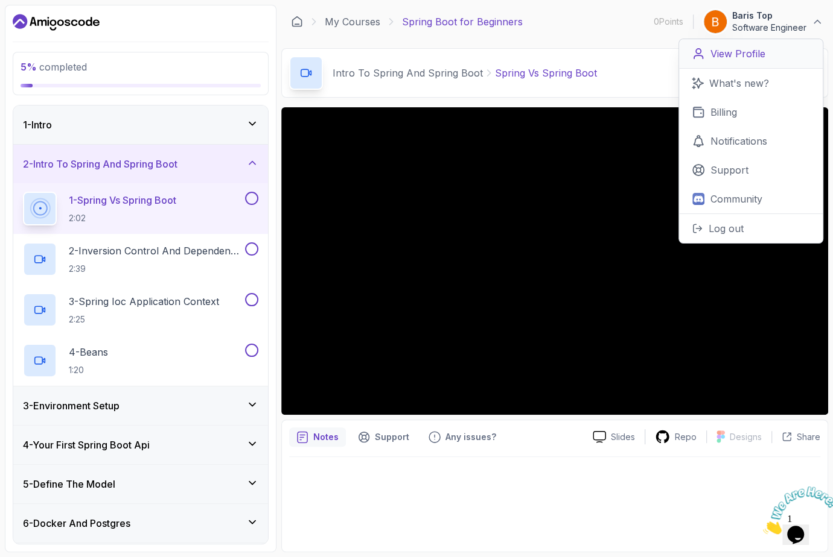
click at [743, 52] on p "View Profile" at bounding box center [737, 53] width 55 height 14
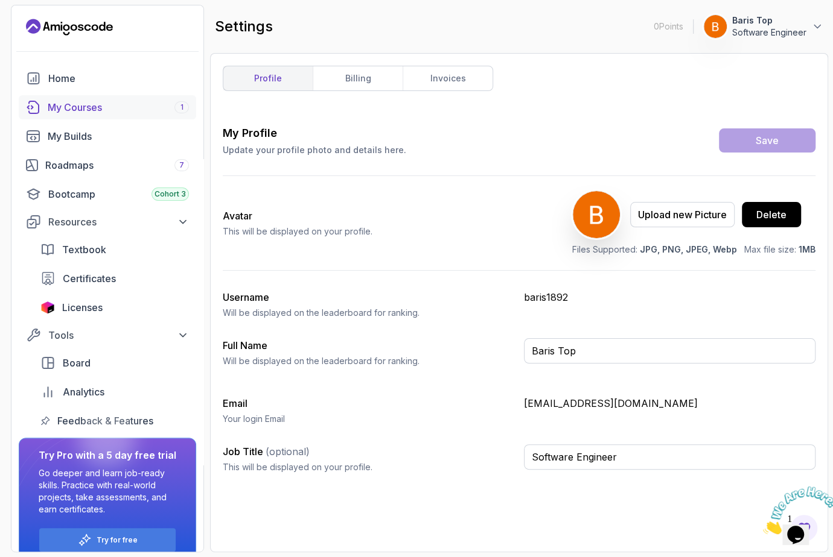
click at [122, 111] on div "My Courses 1" at bounding box center [118, 107] width 141 height 14
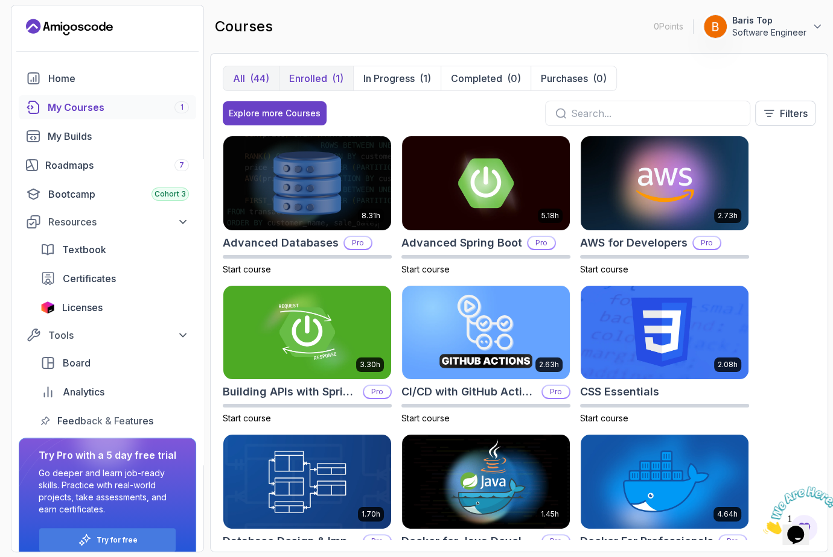
click at [339, 79] on div "(1)" at bounding box center [337, 78] width 11 height 14
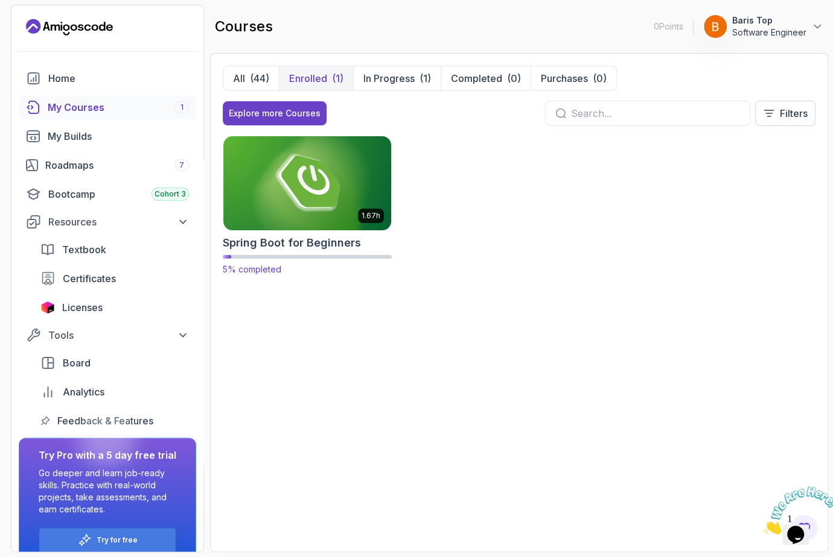
click at [298, 242] on h2 "Spring Boot for Beginners" at bounding box center [292, 243] width 138 height 17
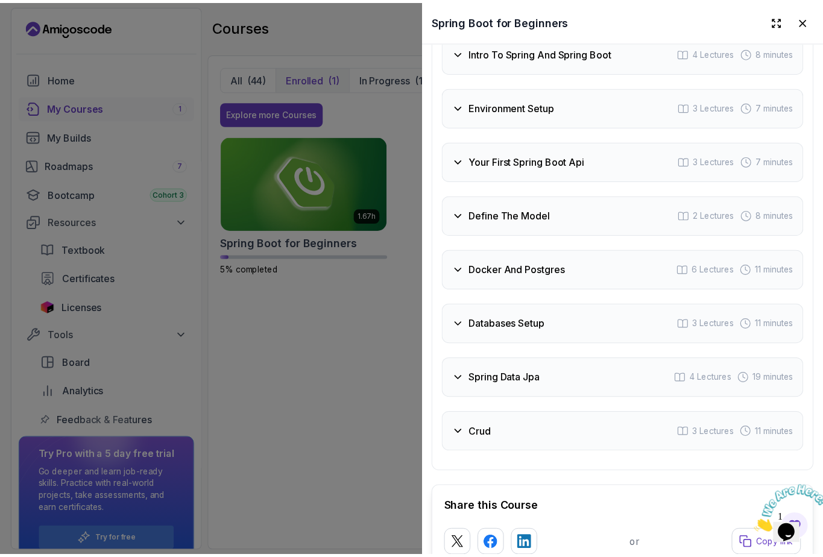
scroll to position [2212, 0]
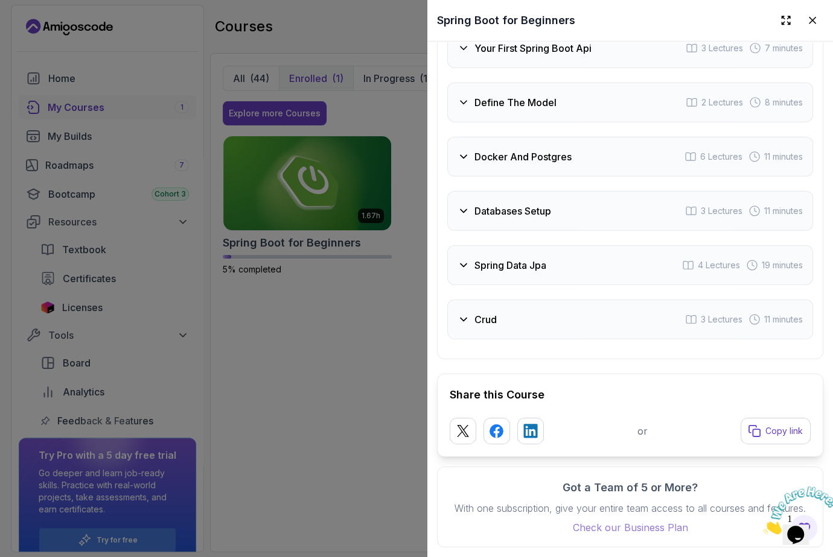
click at [601, 533] on p "Check our Business Plan" at bounding box center [629, 528] width 361 height 14
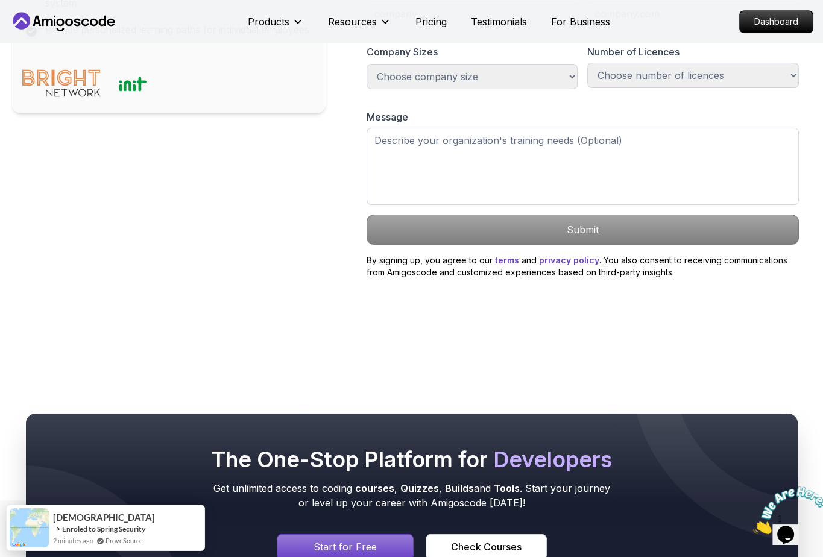
scroll to position [724, 0]
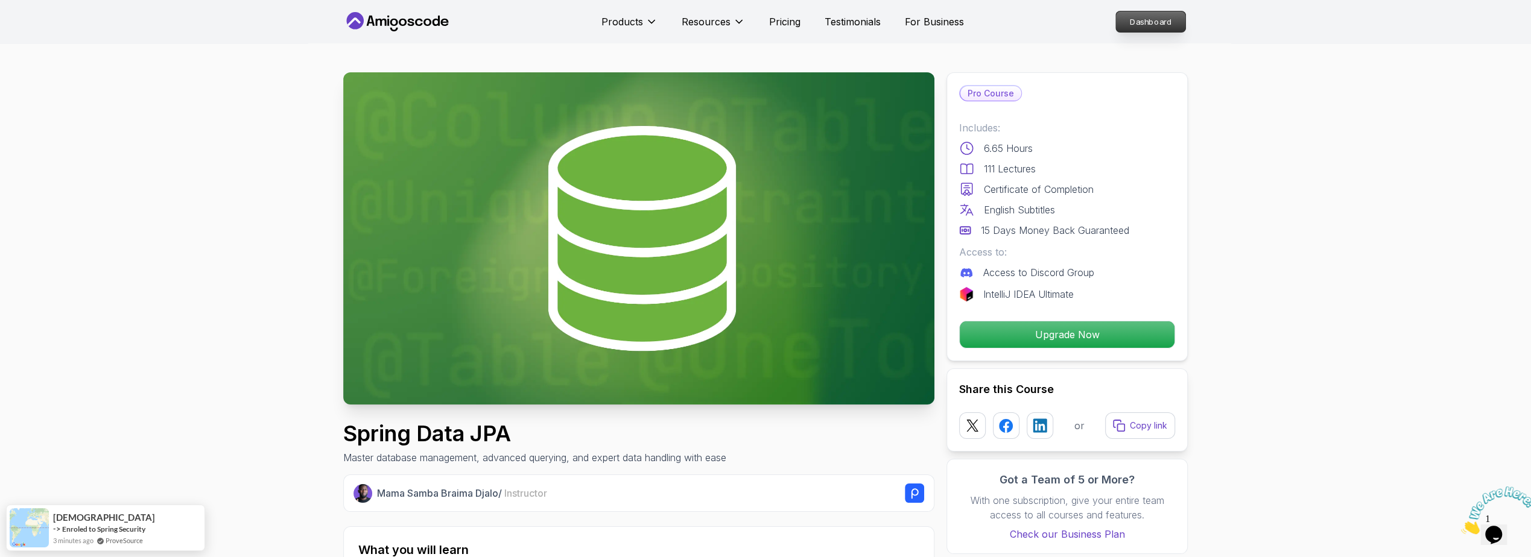
drag, startPoint x: 1143, startPoint y: 27, endPoint x: 1133, endPoint y: 26, distance: 10.3
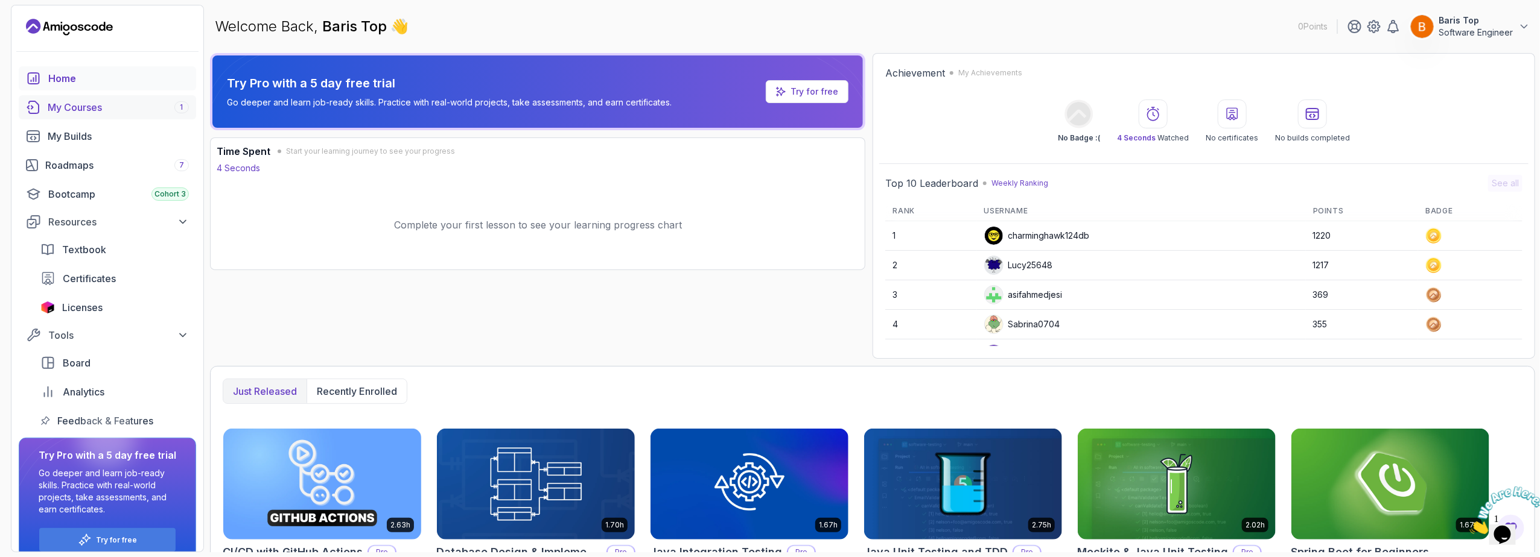
click at [117, 108] on div "My Courses 1" at bounding box center [118, 107] width 141 height 14
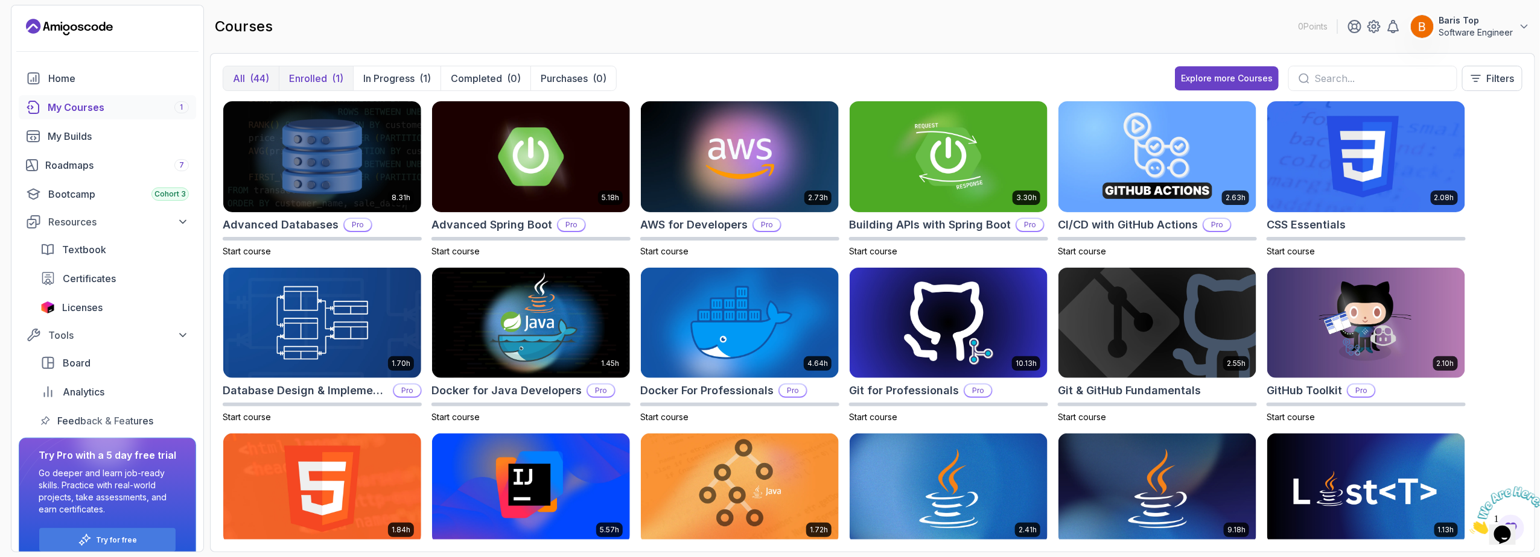
click at [314, 85] on p "Enrolled" at bounding box center [308, 78] width 38 height 14
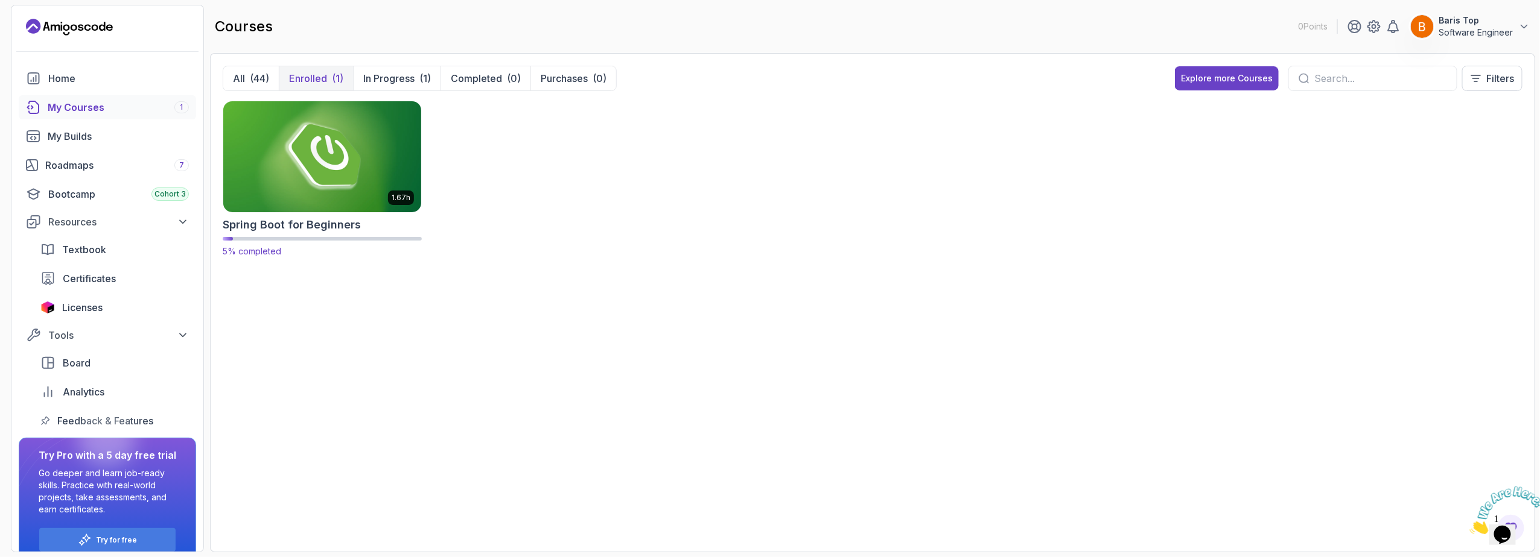
click at [326, 131] on img at bounding box center [322, 156] width 208 height 116
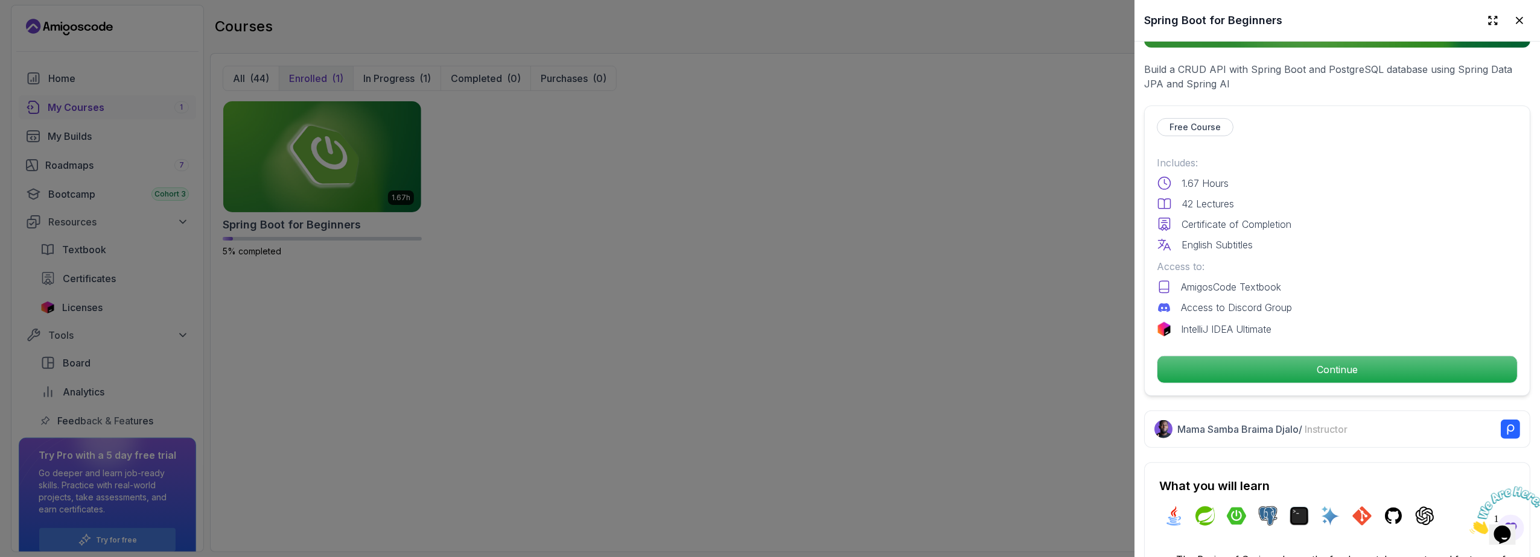
scroll to position [290, 0]
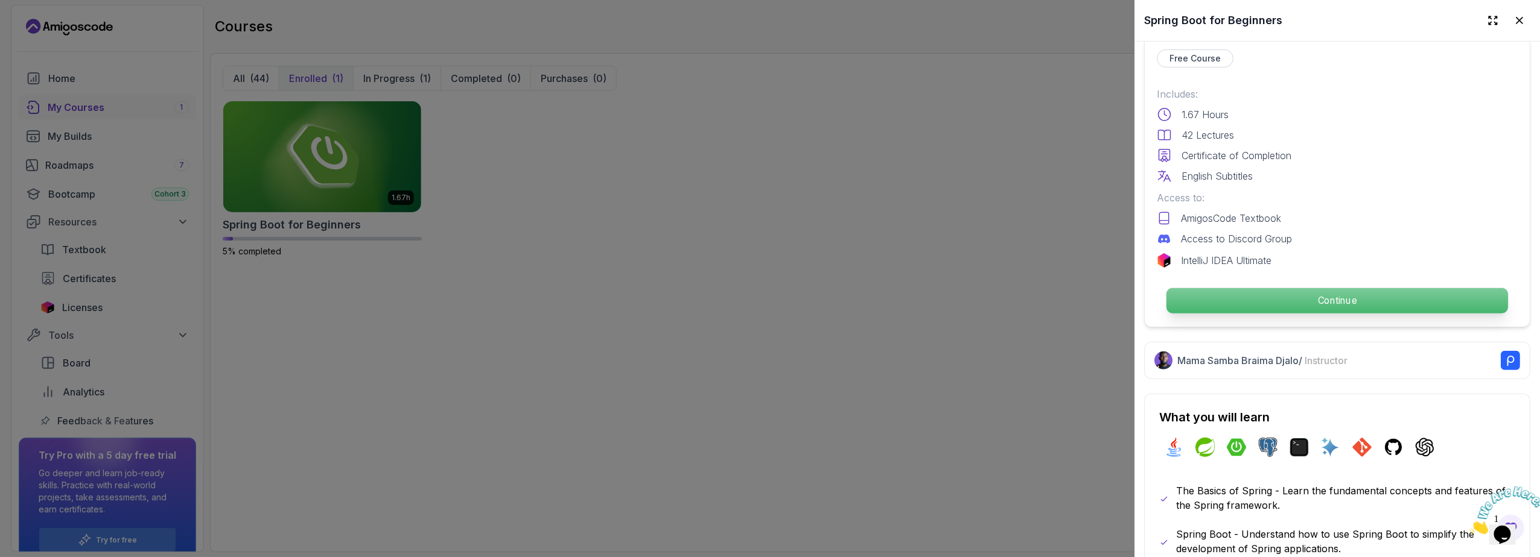
click at [1278, 293] on p "Continue" at bounding box center [1336, 300] width 341 height 25
